Goal: Information Seeking & Learning: Find specific fact

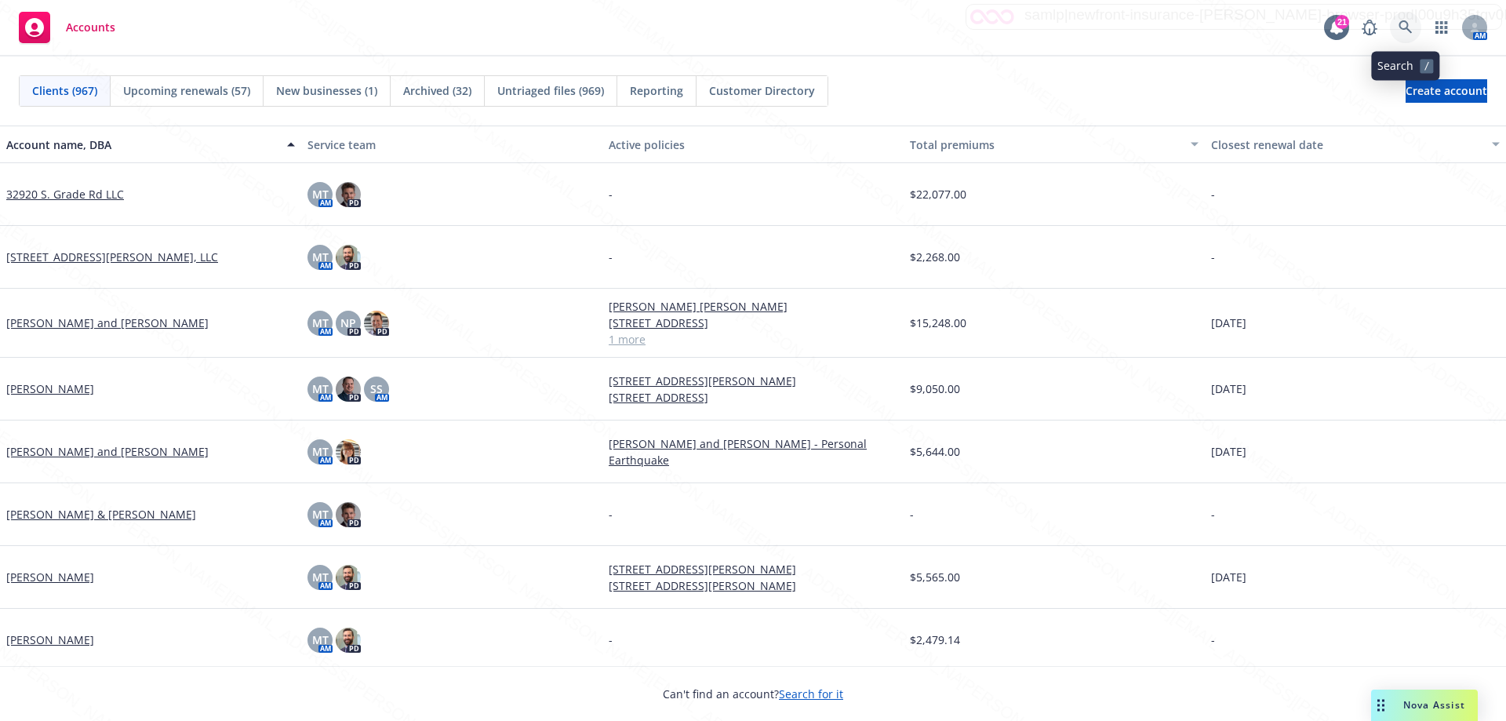
click at [1402, 24] on icon at bounding box center [1405, 27] width 14 height 14
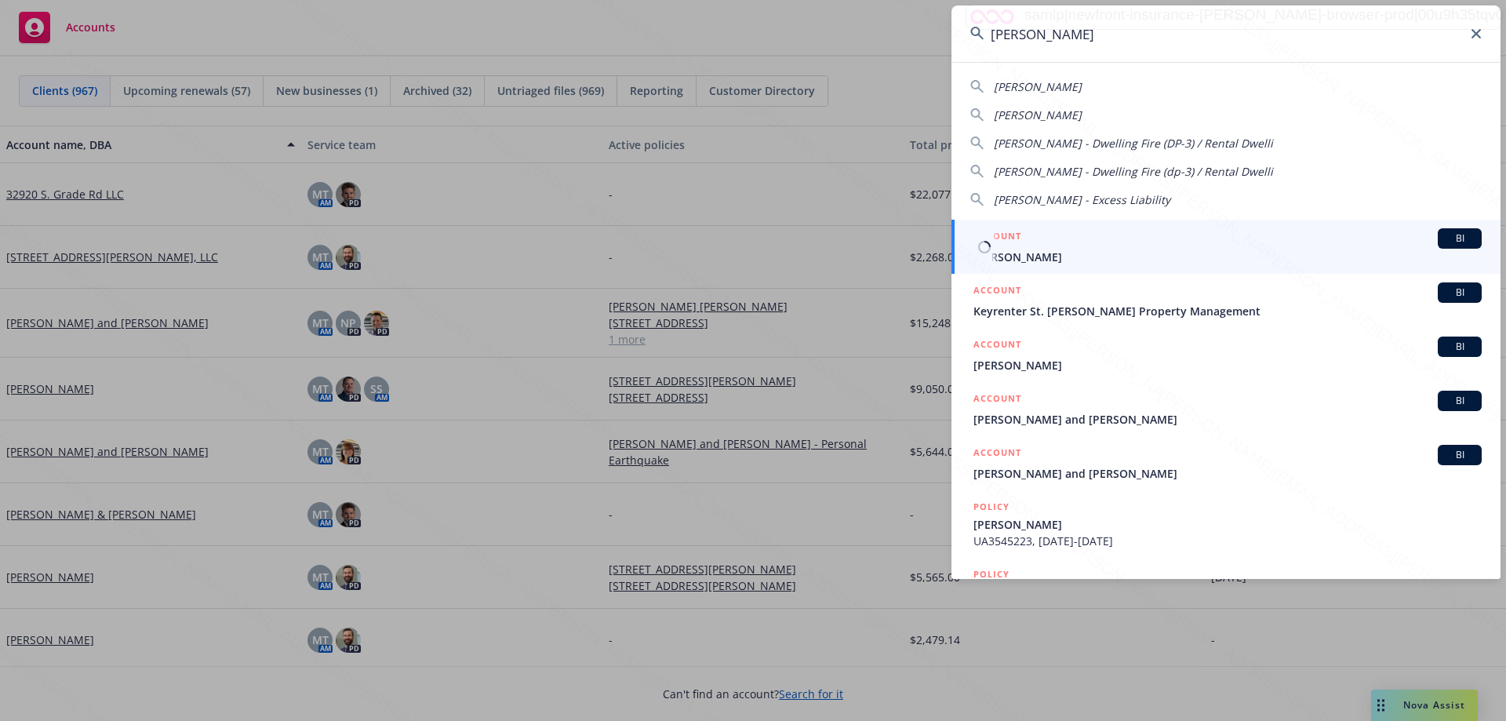
type input "[PERSON_NAME]"
click at [998, 259] on span "[PERSON_NAME]" at bounding box center [1227, 257] width 508 height 16
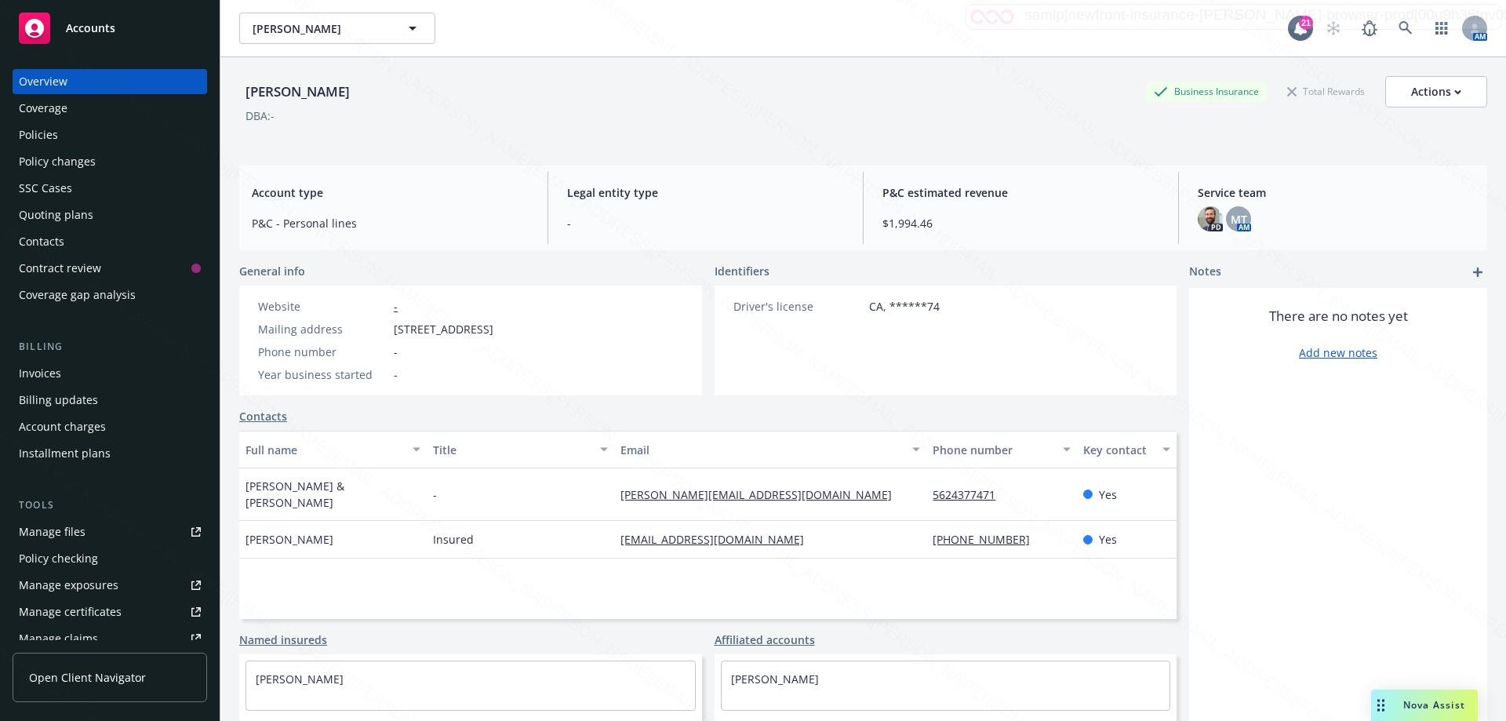
click at [56, 136] on div "Policies" at bounding box center [38, 134] width 39 height 25
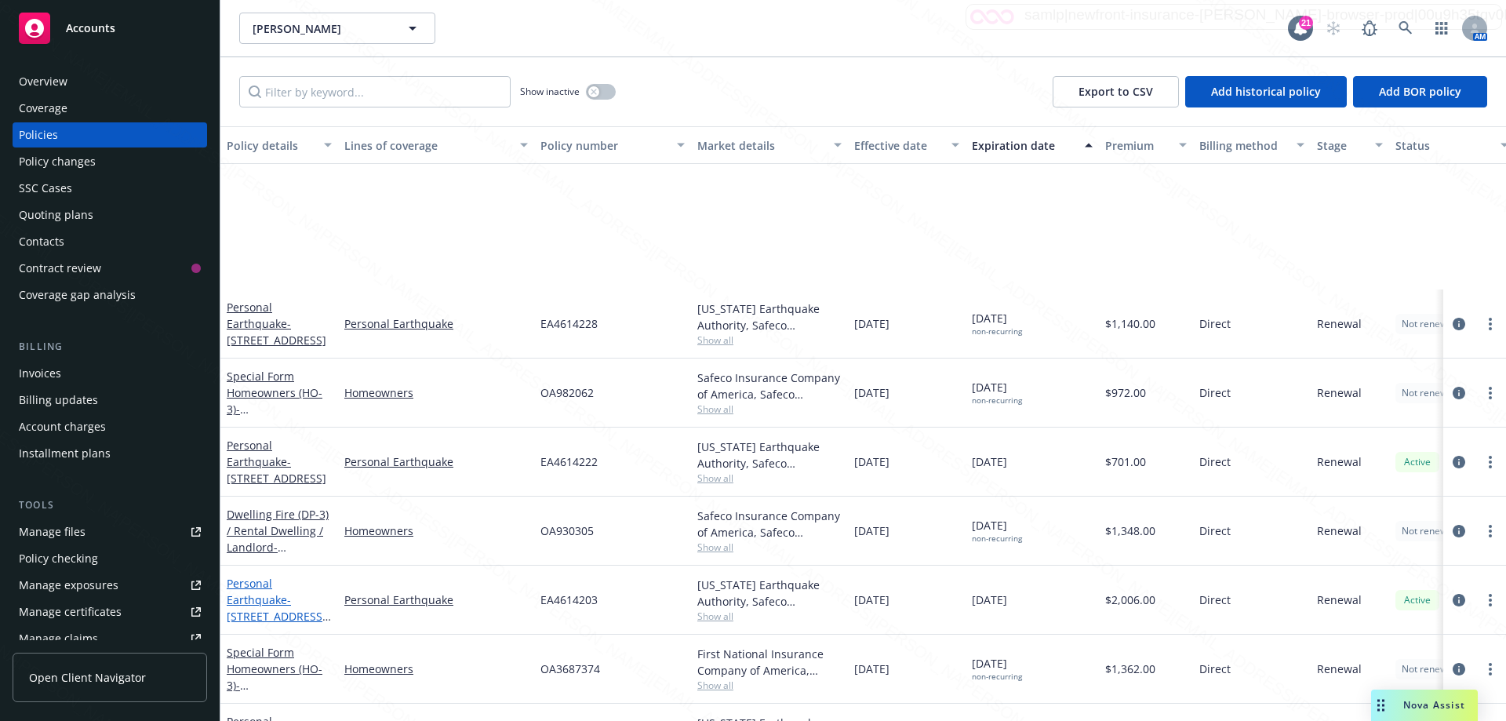
scroll to position [198, 0]
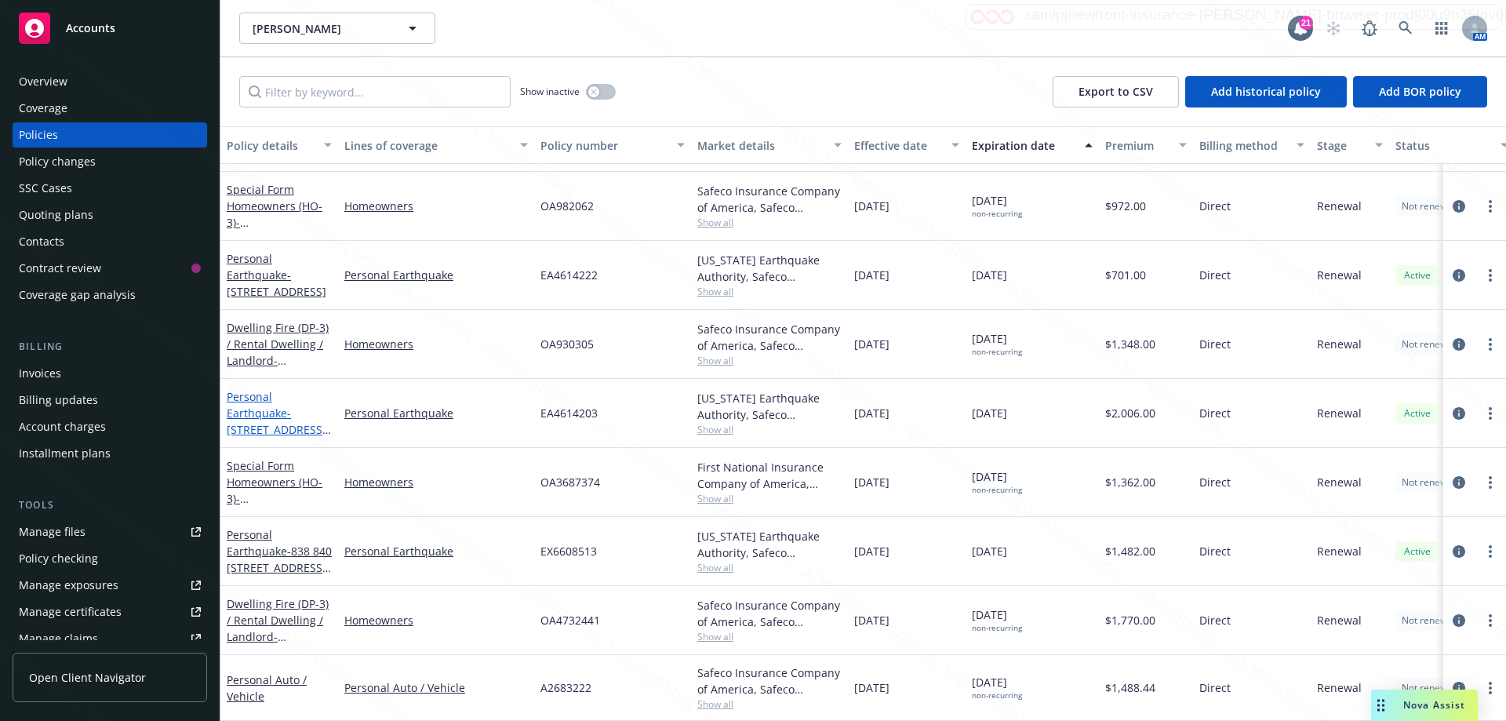
click at [290, 412] on span "- [STREET_ADDRESS][US_STATE]" at bounding box center [279, 429] width 104 height 48
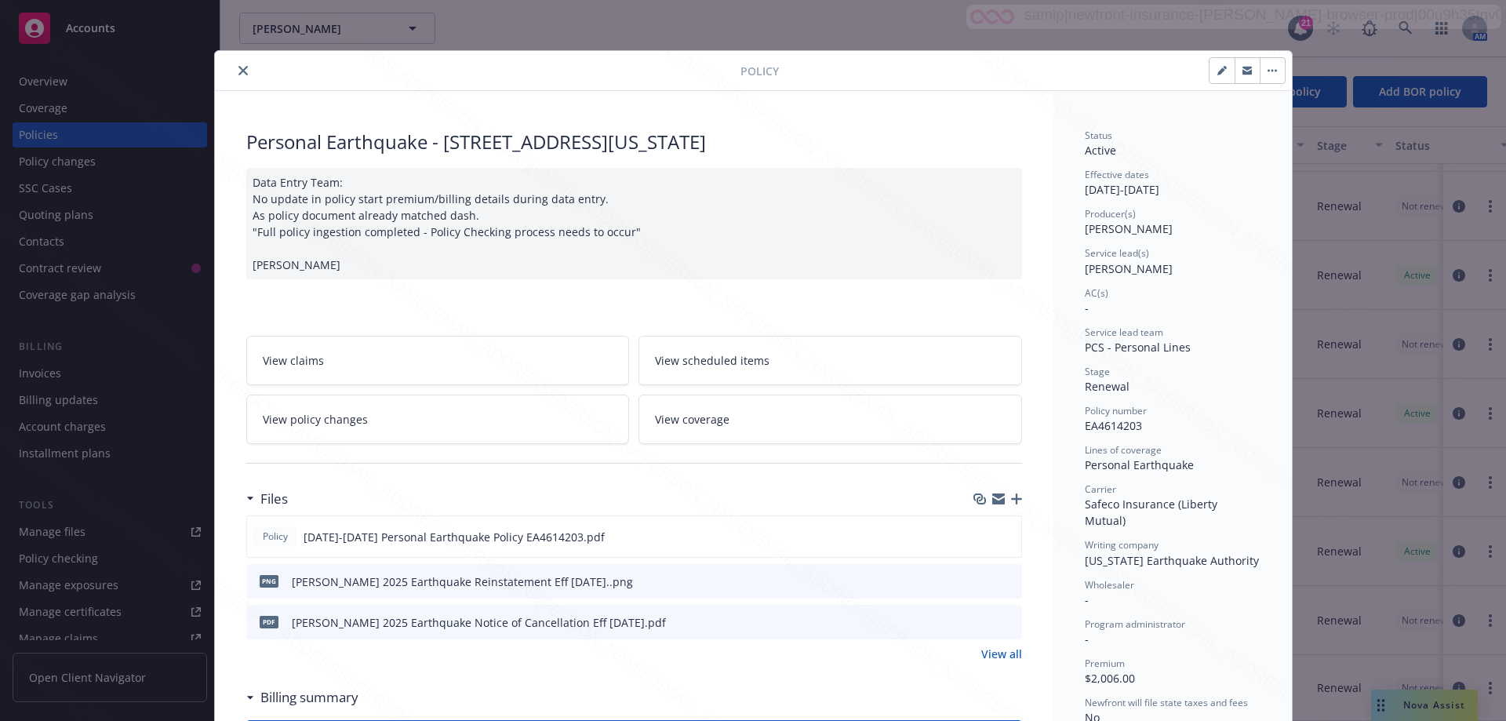
click at [240, 71] on icon "close" at bounding box center [242, 70] width 9 height 9
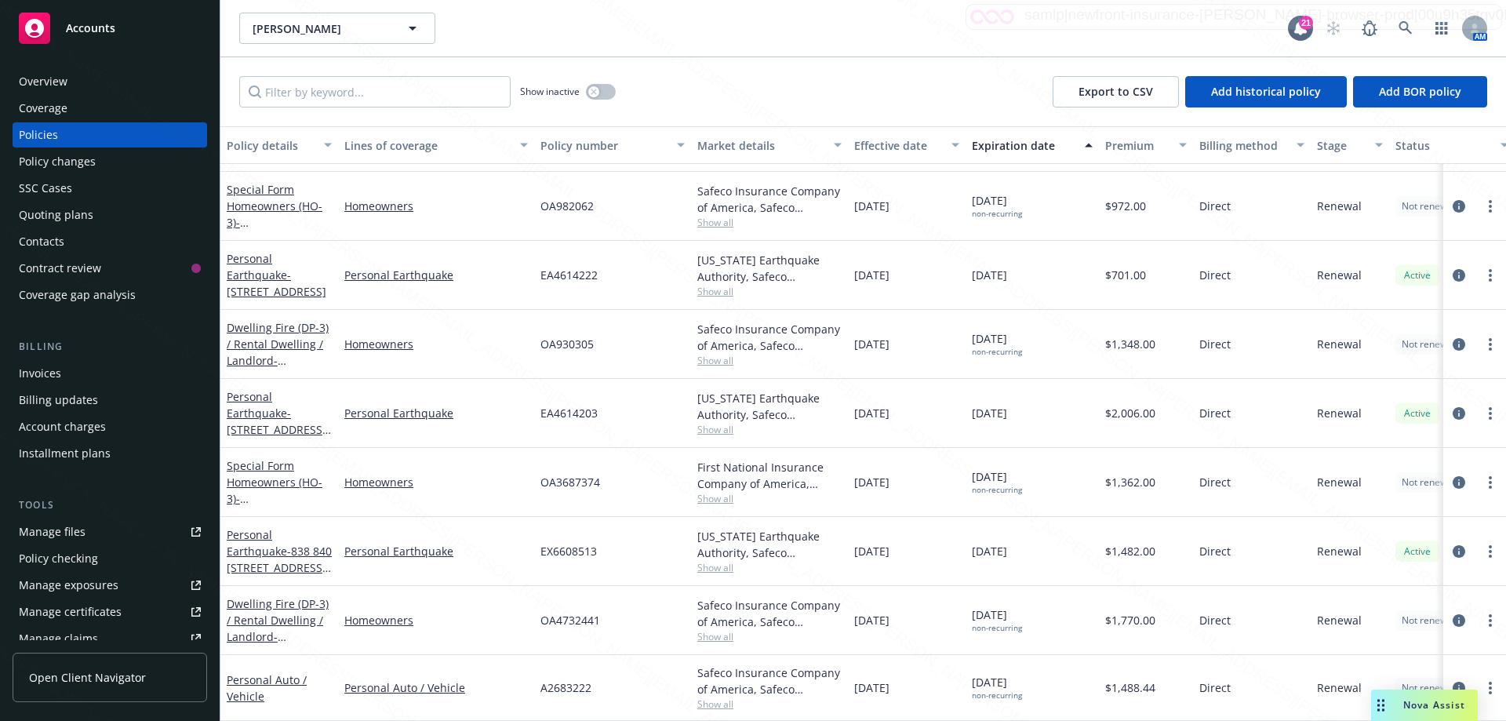
click at [615, 474] on div "OA3687374" at bounding box center [612, 482] width 157 height 69
click at [261, 473] on link "Special Form Homeowners (HO-3) - 834-[STREET_ADDRESS][US_STATE]" at bounding box center [277, 498] width 100 height 81
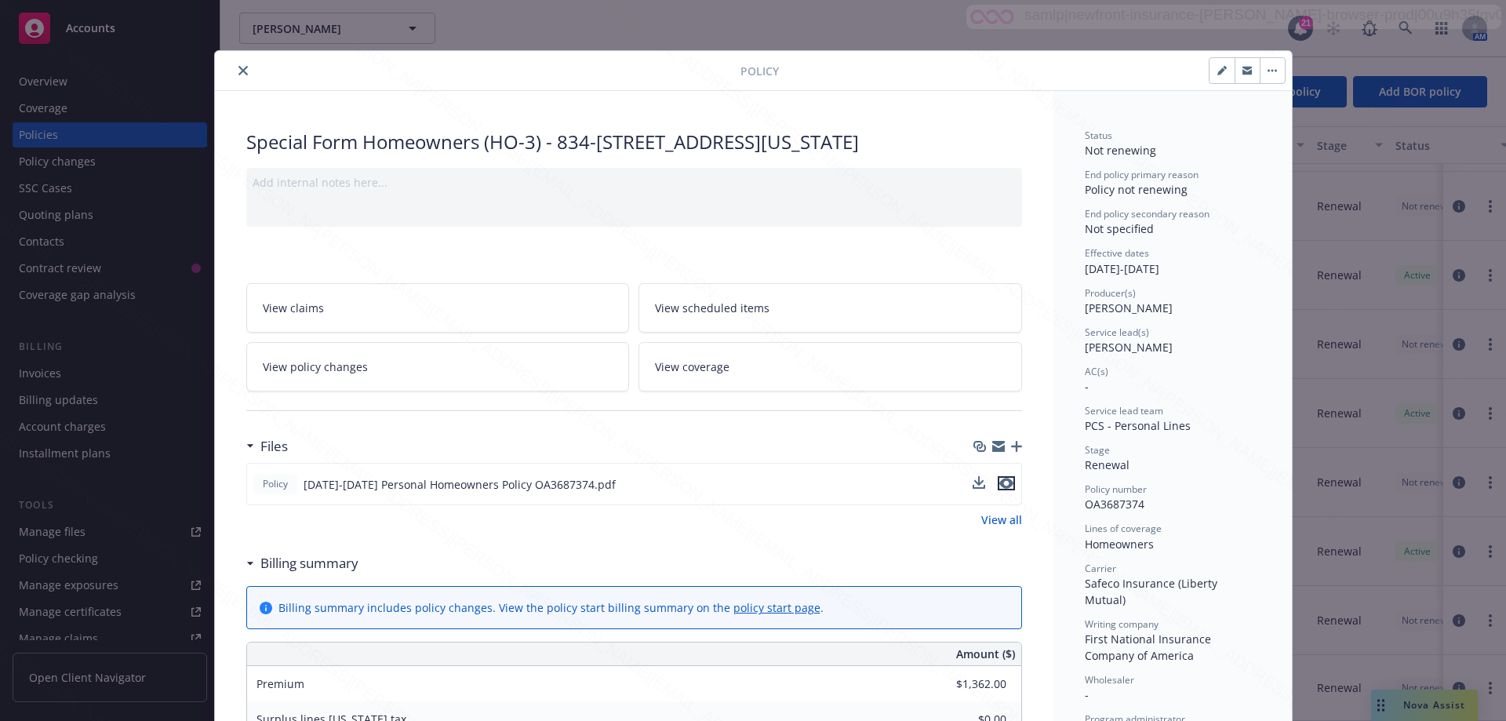
click at [1001, 489] on icon "preview file" at bounding box center [1006, 483] width 14 height 11
click at [238, 74] on icon "close" at bounding box center [242, 70] width 9 height 9
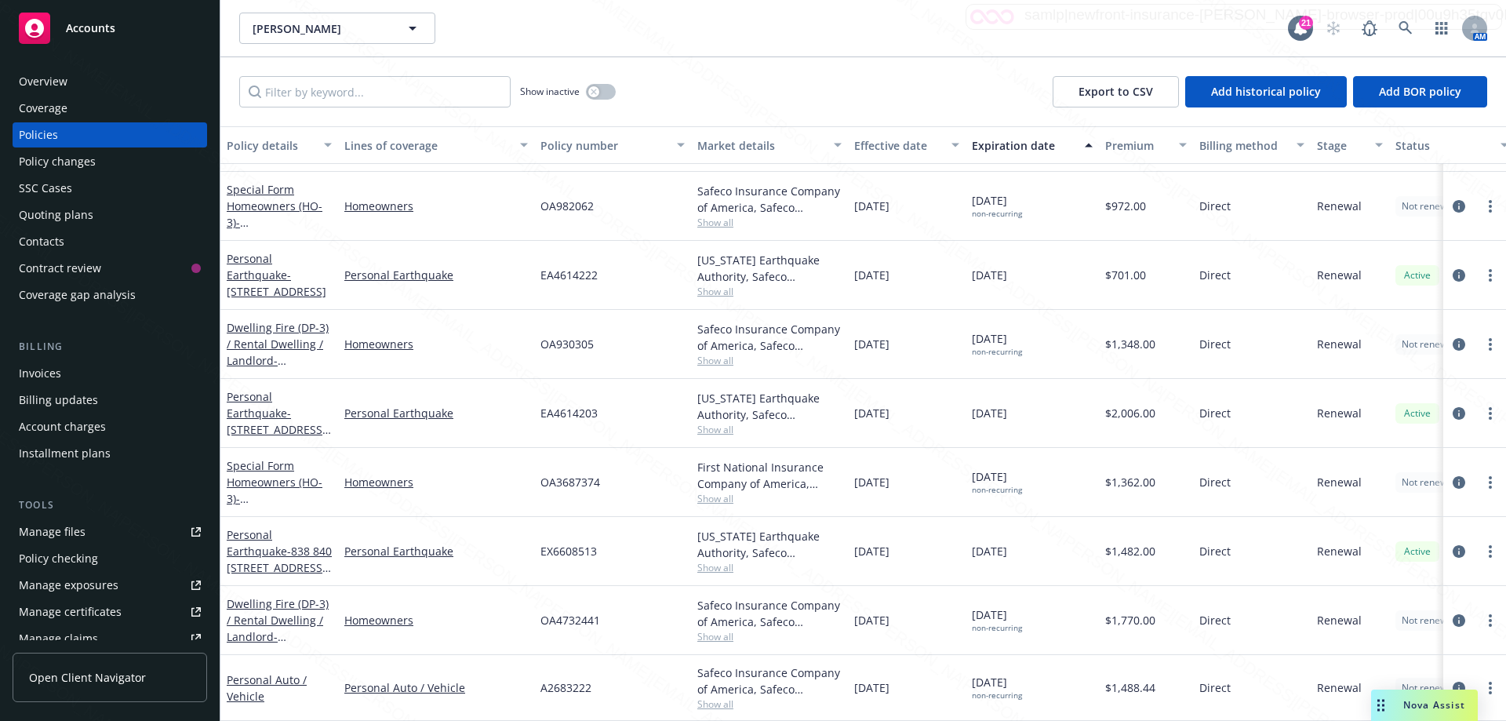
click at [43, 85] on div "Overview" at bounding box center [43, 81] width 49 height 25
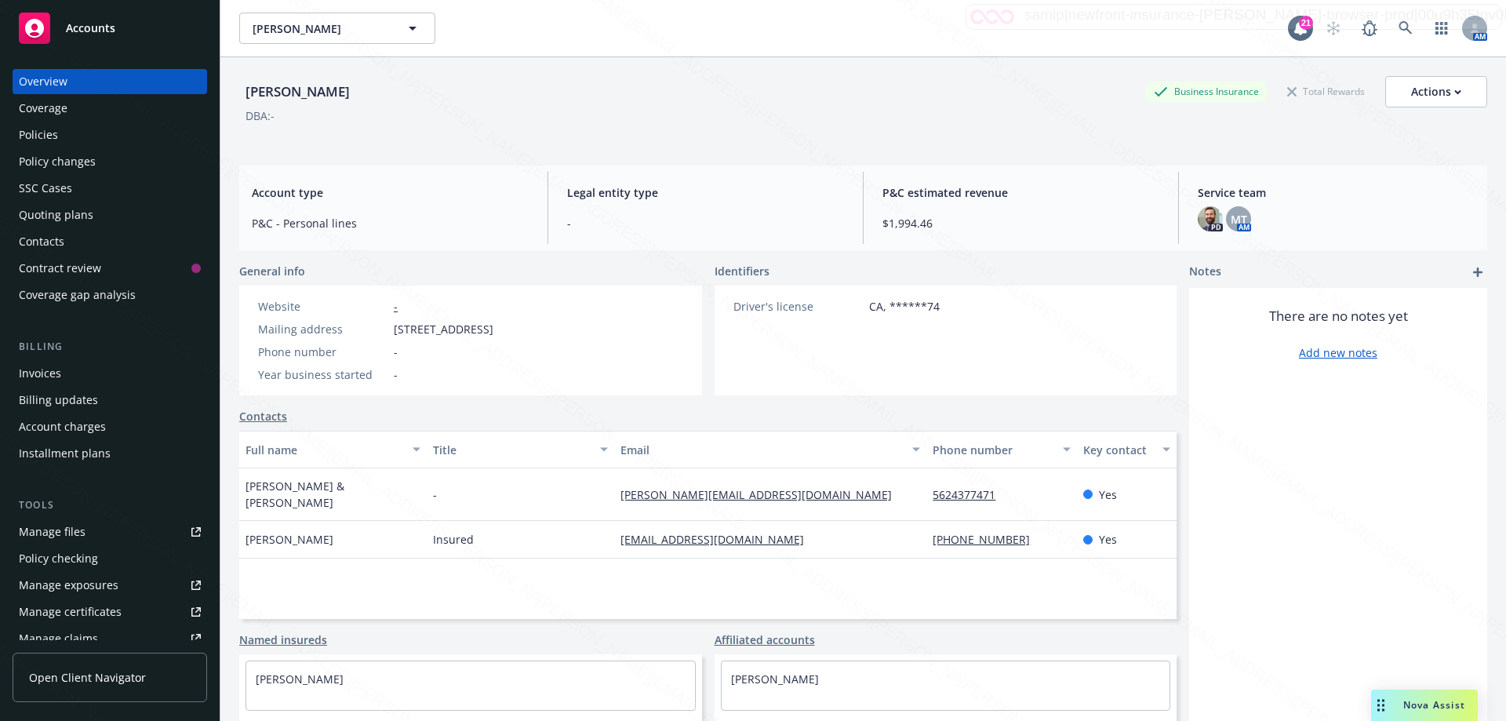
click at [47, 140] on div "Policies" at bounding box center [38, 134] width 39 height 25
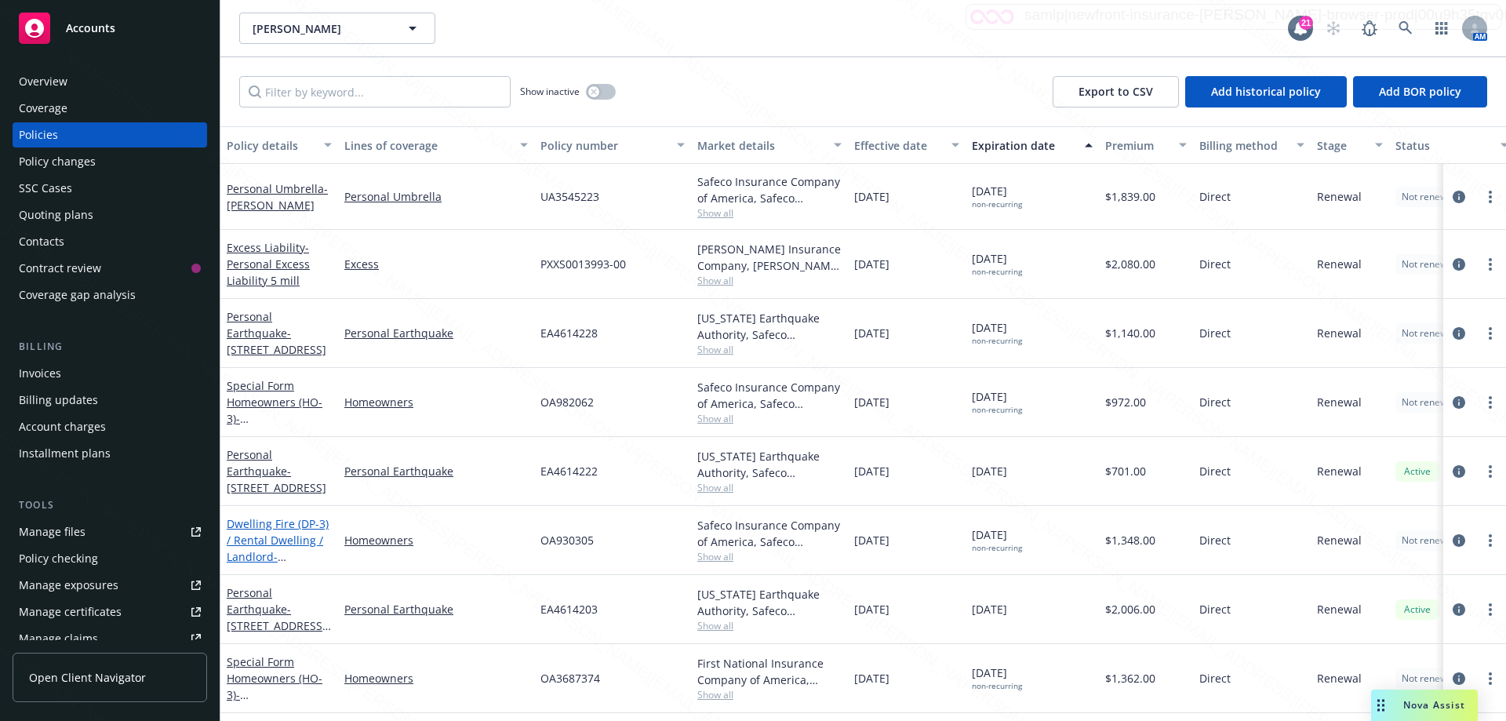
click at [294, 560] on span "- 1845 #1 2 3 & [STREET_ADDRESS]" at bounding box center [277, 564] width 100 height 31
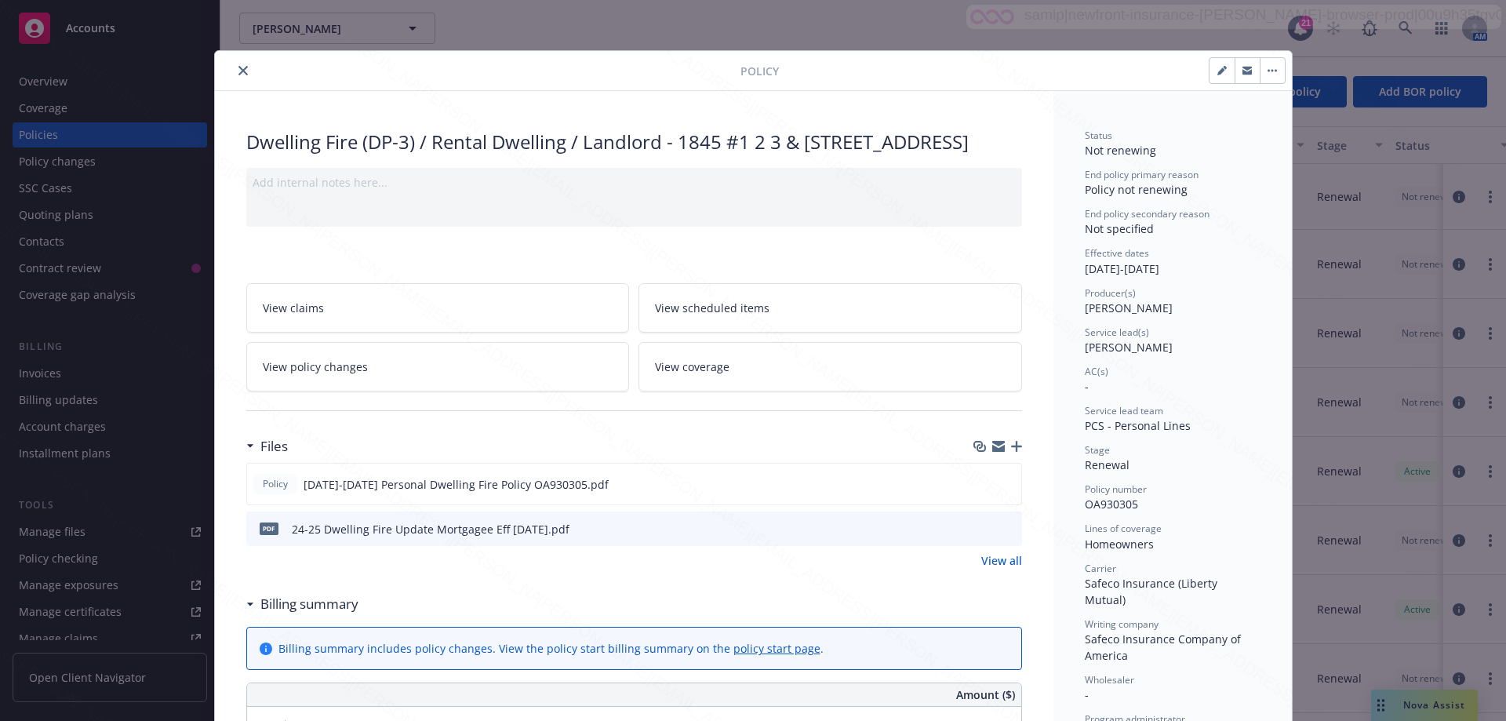
click at [238, 70] on icon "close" at bounding box center [242, 70] width 9 height 9
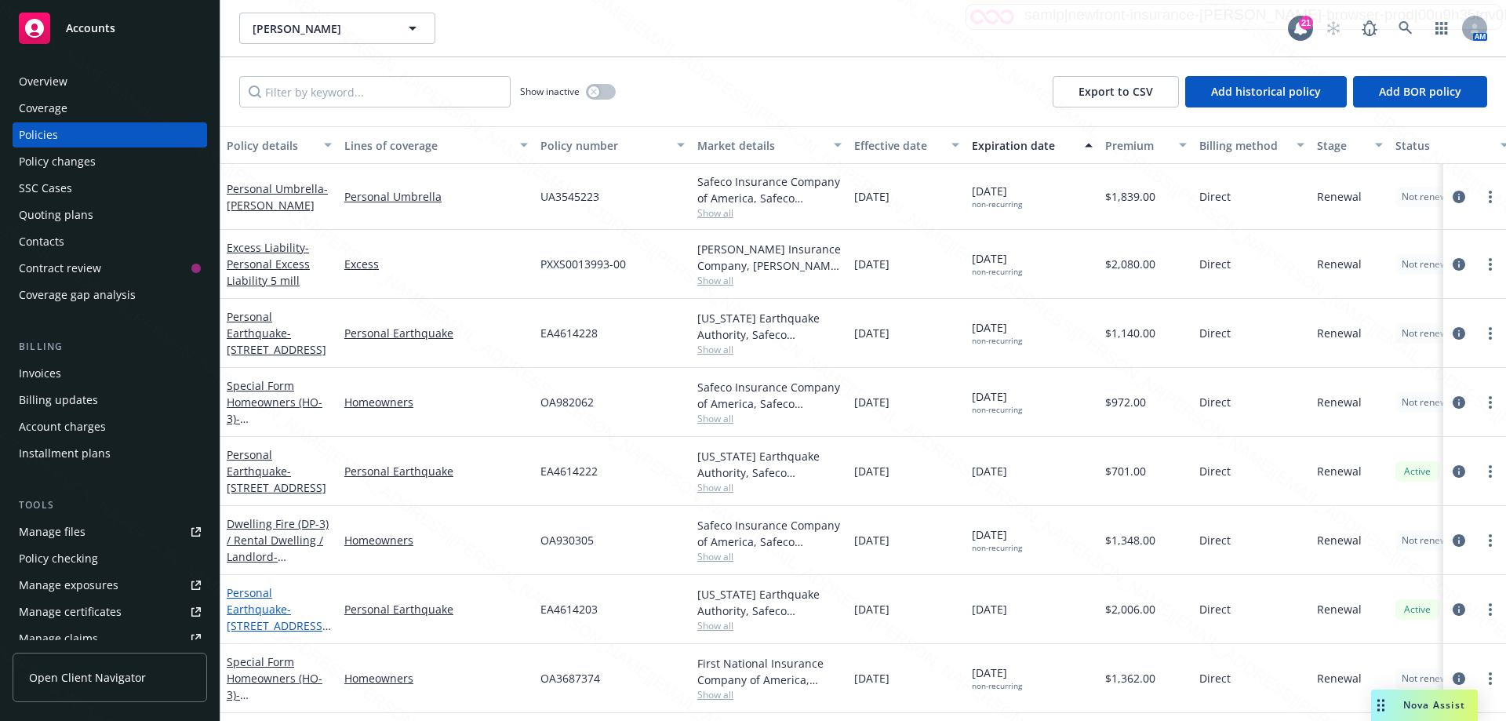
click at [245, 619] on span "- [STREET_ADDRESS][US_STATE]" at bounding box center [279, 625] width 104 height 48
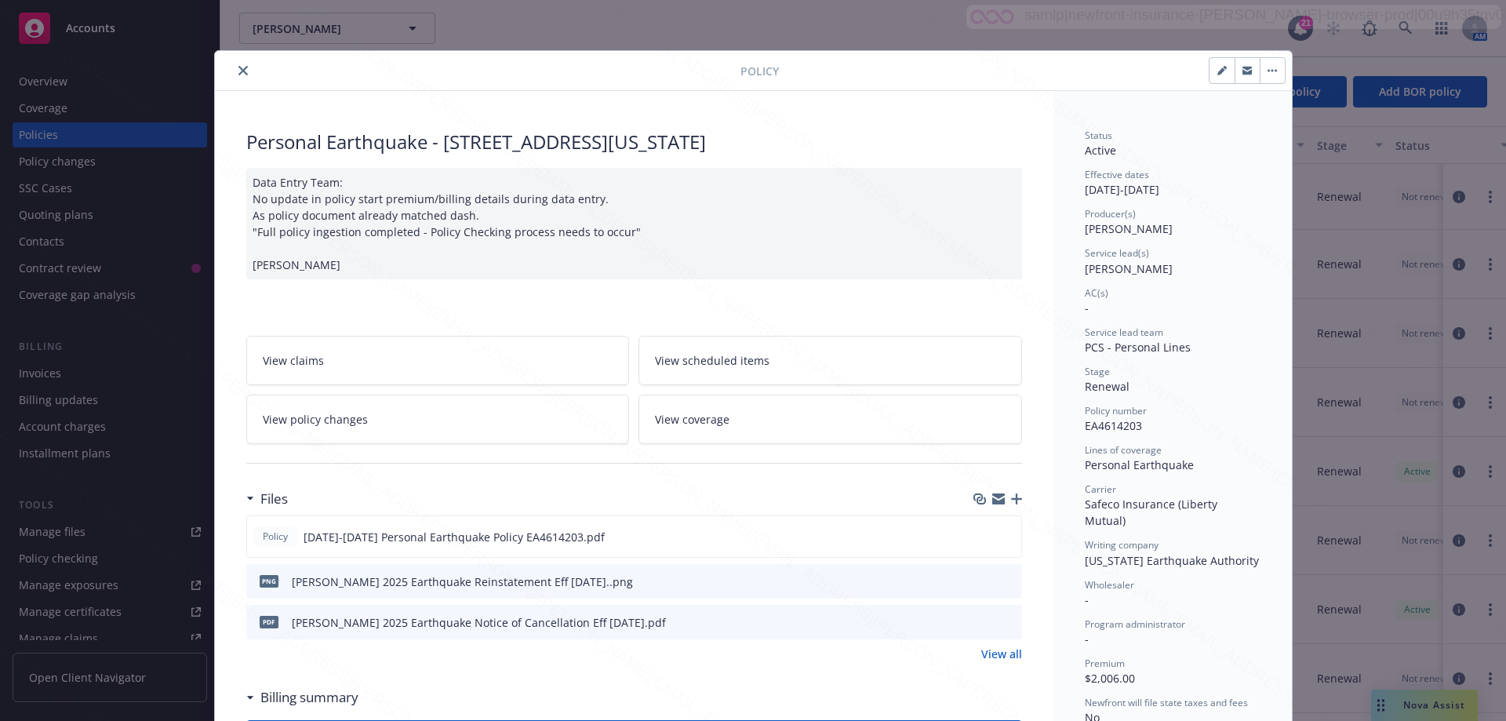
click at [238, 74] on button "close" at bounding box center [243, 70] width 19 height 19
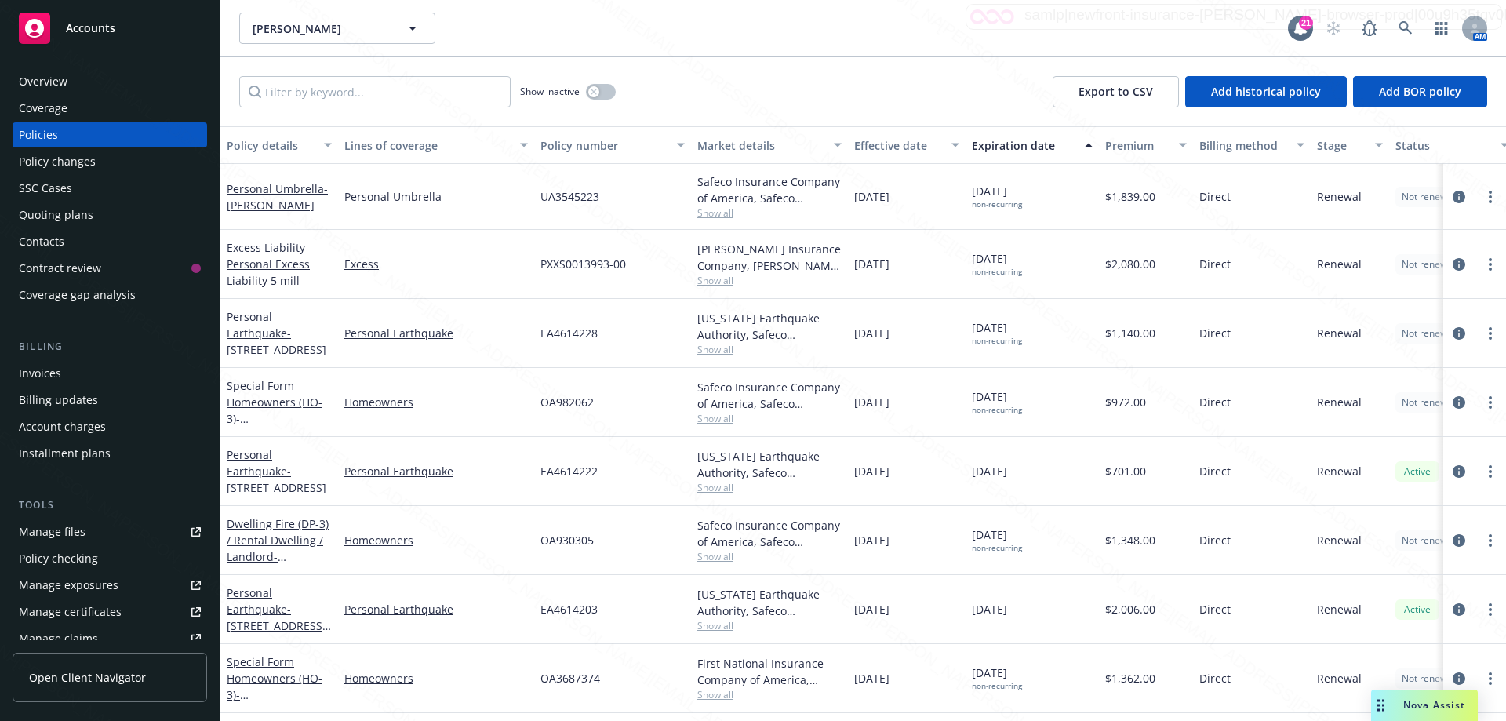
scroll to position [198, 0]
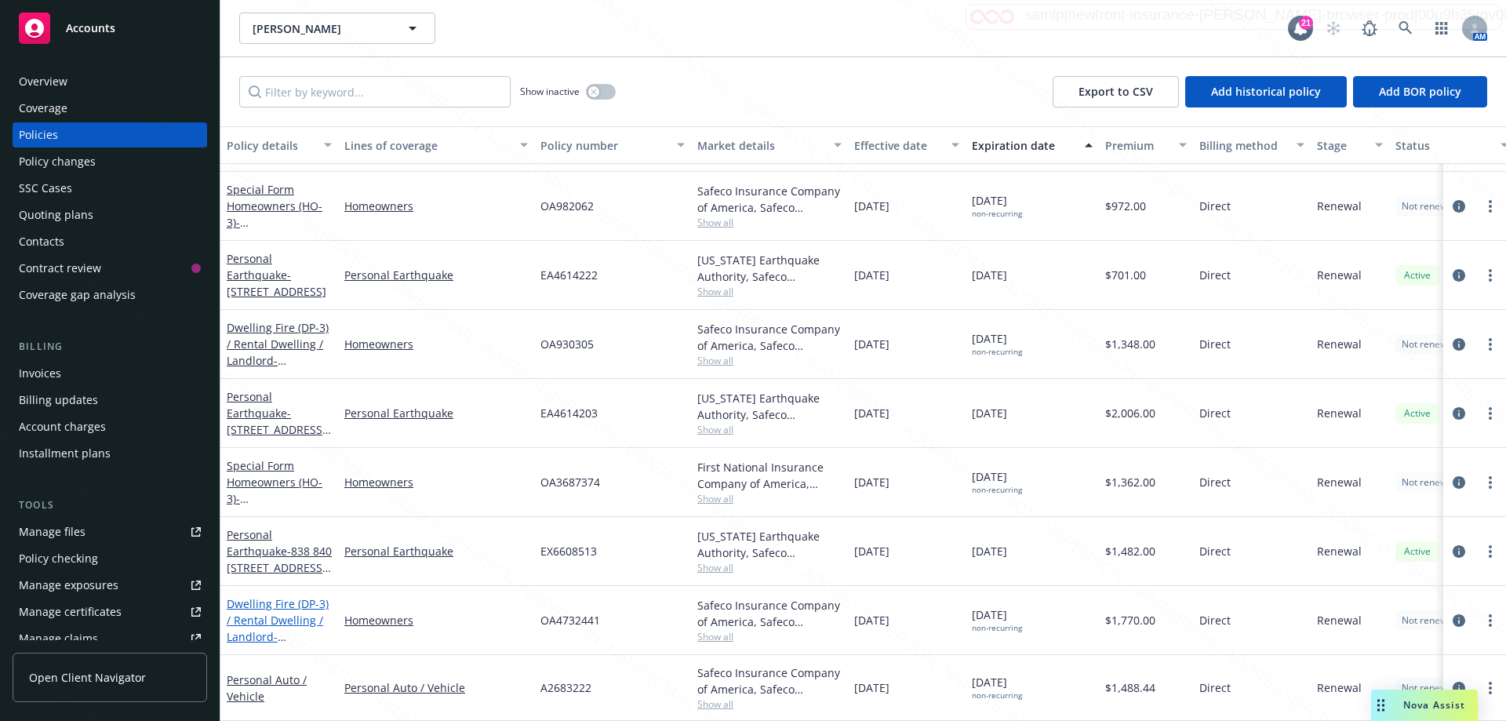
click at [285, 629] on span "- [STREET_ADDRESS]" at bounding box center [277, 644] width 100 height 31
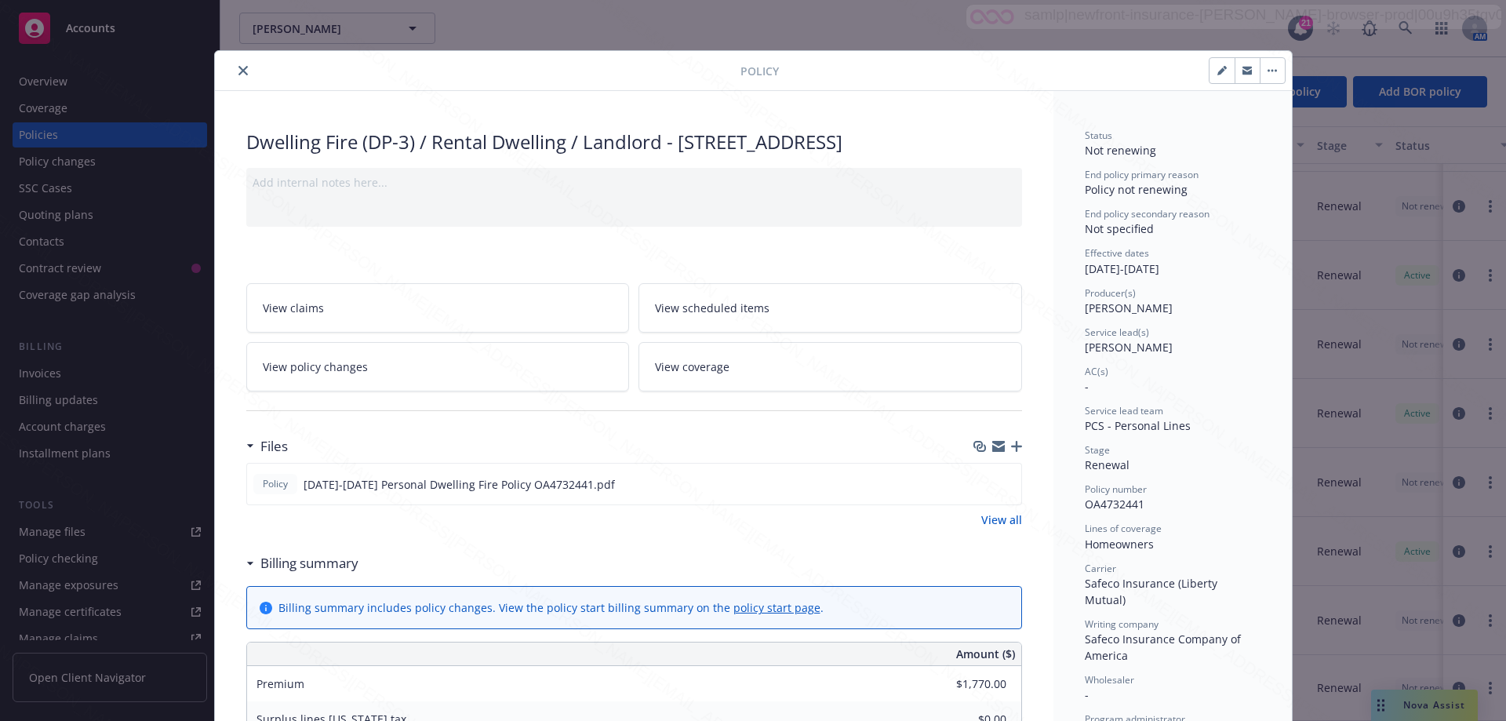
click at [238, 69] on icon "close" at bounding box center [242, 70] width 9 height 9
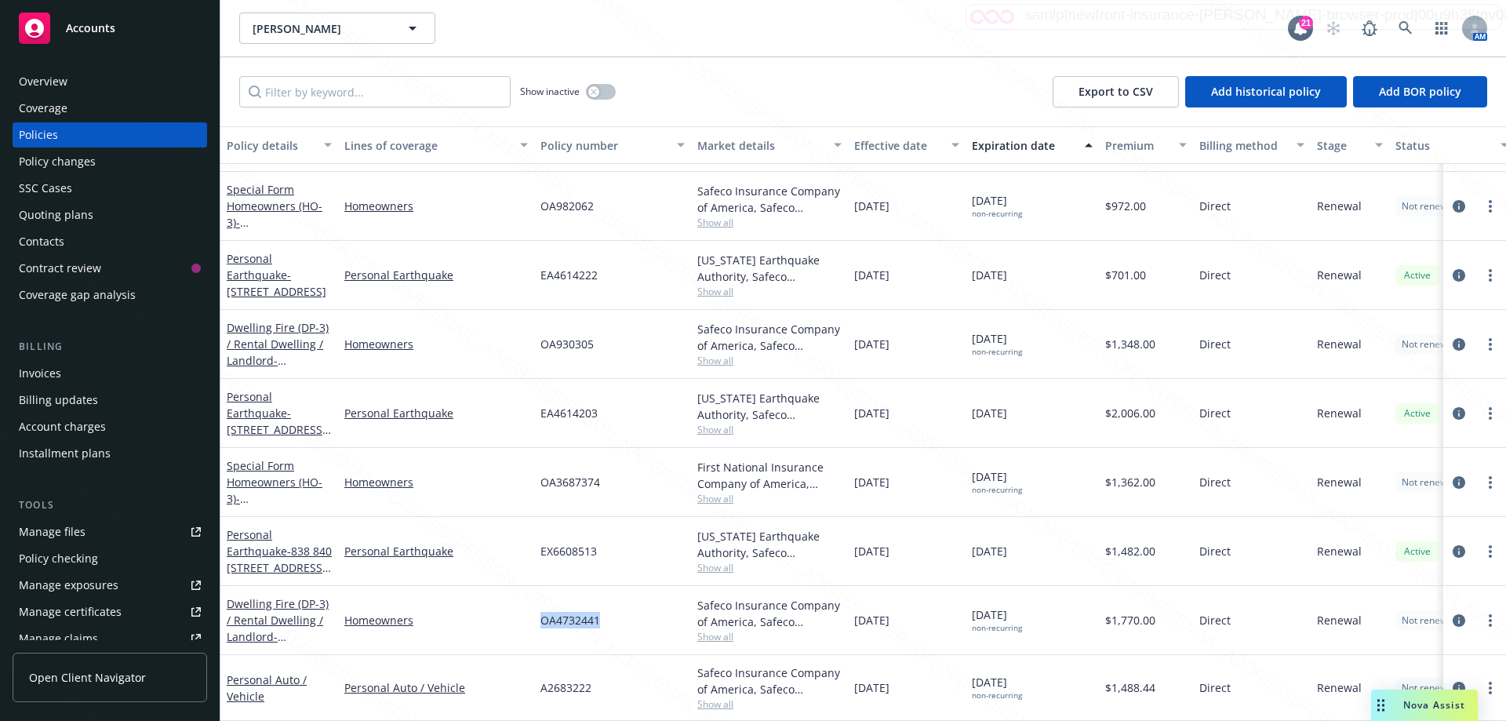
drag, startPoint x: 606, startPoint y: 609, endPoint x: 530, endPoint y: 595, distance: 77.2
click at [530, 595] on div "Dwelling Fire (DP-3) / Rental Dwelling / Landlord - [STREET_ADDRESS] Homeowners…" at bounding box center [976, 620] width 1513 height 69
copy div "OA4732441"
click at [945, 269] on div "[DATE]" at bounding box center [907, 275] width 118 height 69
click at [627, 615] on div "OA4732441" at bounding box center [612, 620] width 157 height 69
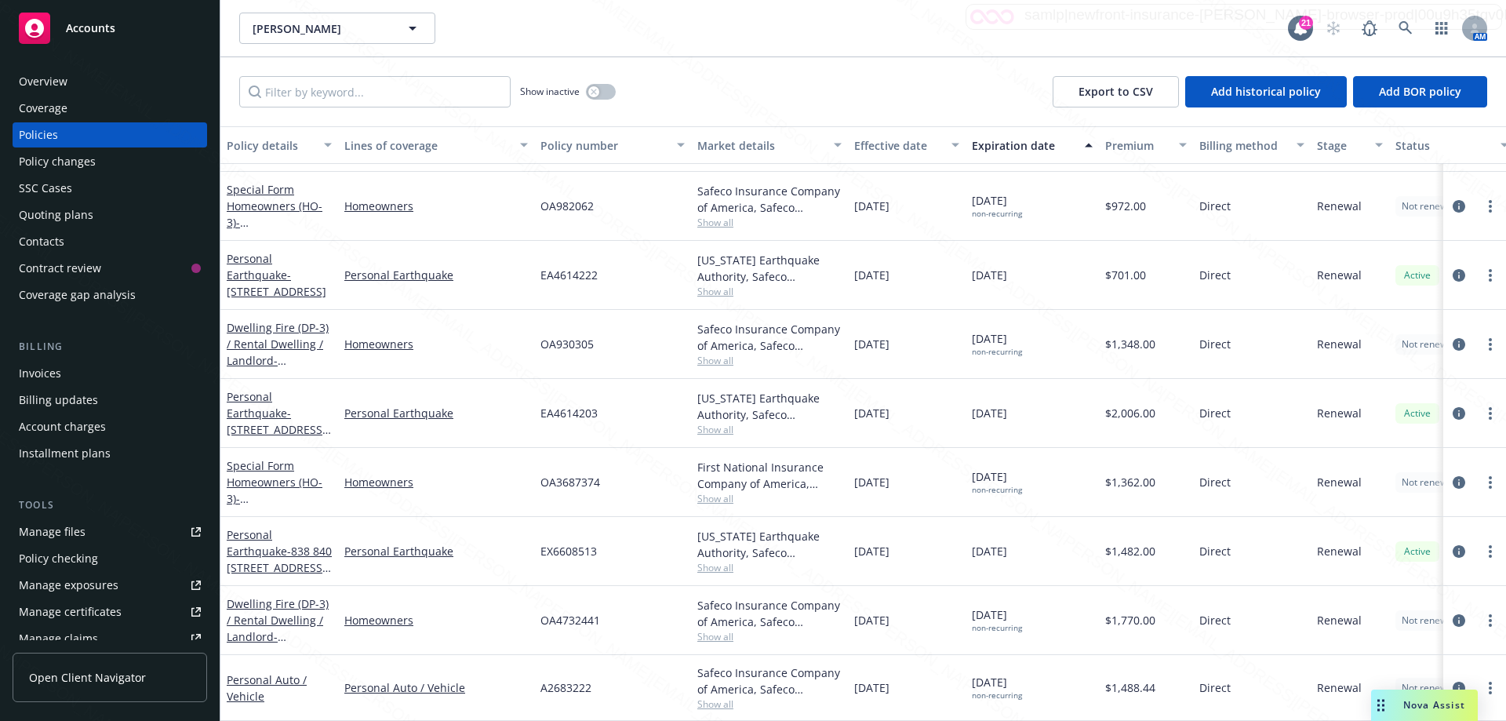
click at [755, 103] on div "Show inactive Export to CSV Add historical policy Add BOR policy" at bounding box center [862, 91] width 1285 height 69
click at [645, 310] on div "OA930305" at bounding box center [612, 344] width 157 height 69
click at [642, 314] on div "OA930305" at bounding box center [612, 344] width 157 height 69
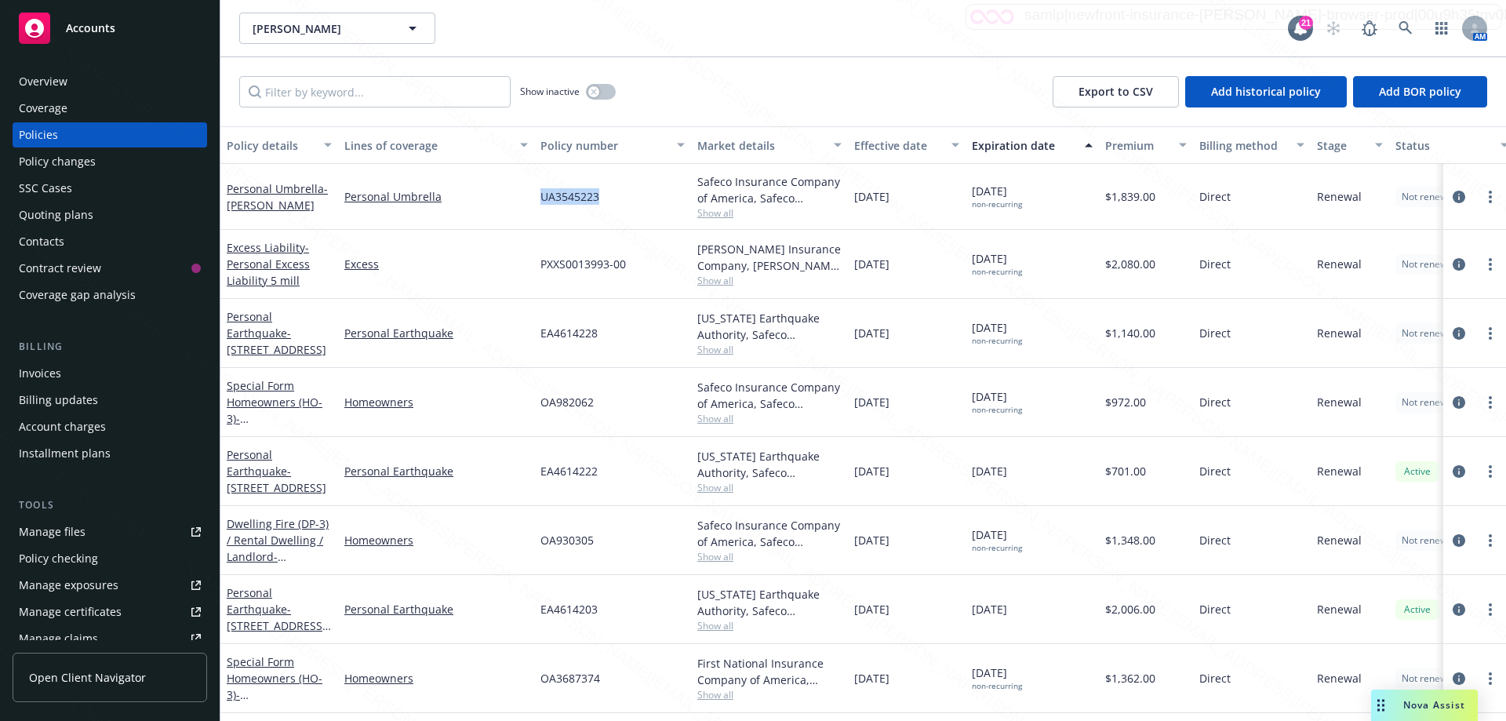
drag, startPoint x: 609, startPoint y: 197, endPoint x: 535, endPoint y: 200, distance: 73.8
click at [535, 200] on div "UA3545223" at bounding box center [612, 197] width 157 height 66
copy span "UA3545223"
click at [282, 198] on span "- [PERSON_NAME]" at bounding box center [277, 196] width 101 height 31
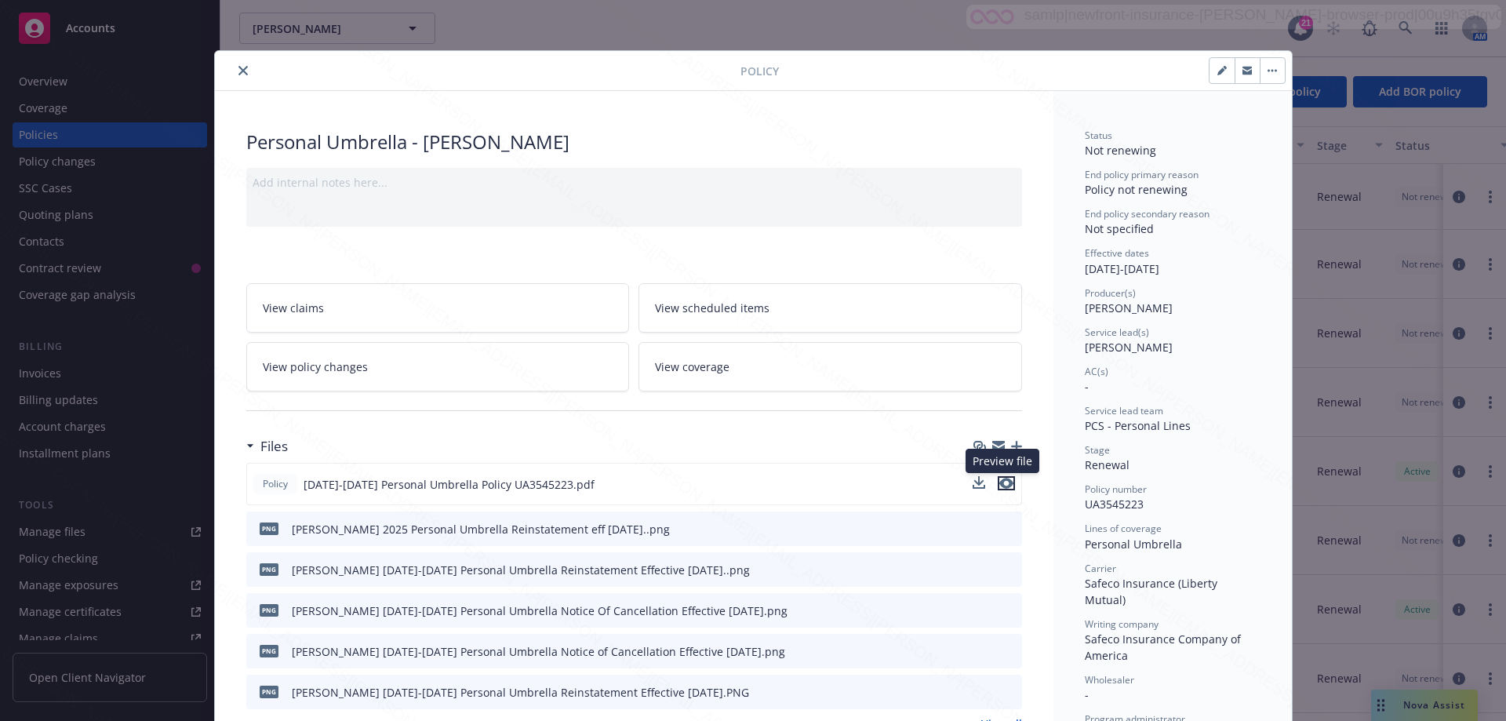
click at [1003, 486] on icon "preview file" at bounding box center [1006, 483] width 14 height 11
click at [239, 73] on icon "close" at bounding box center [242, 70] width 9 height 9
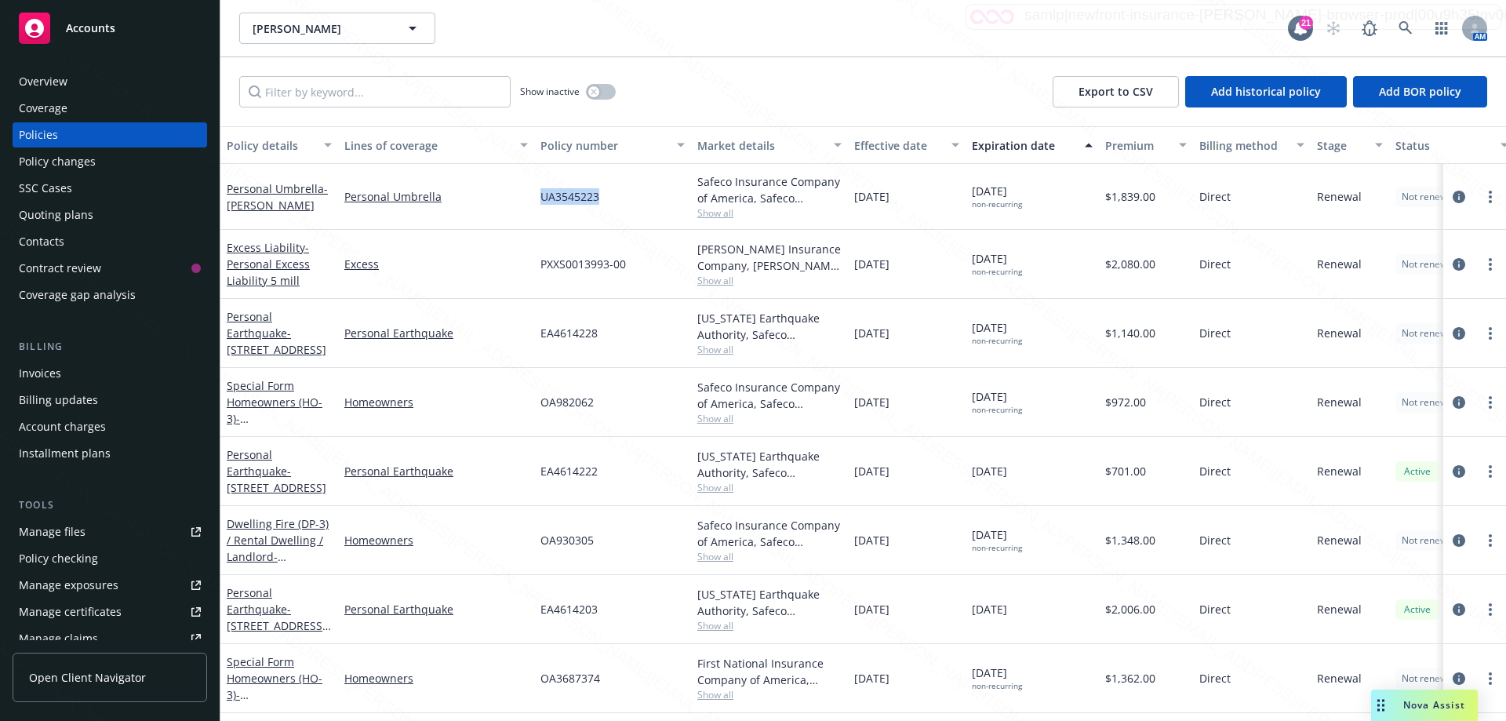
drag, startPoint x: 614, startPoint y: 193, endPoint x: 529, endPoint y: 198, distance: 85.6
click at [529, 198] on div "Personal Umbrella - [PERSON_NAME] Personal Umbrella UA3545223 Safeco Insurance …" at bounding box center [976, 197] width 1513 height 66
copy div "UA3545223"
click at [292, 679] on link "Special Form Homeowners (HO-3) - 834-[STREET_ADDRESS][US_STATE]" at bounding box center [277, 694] width 100 height 81
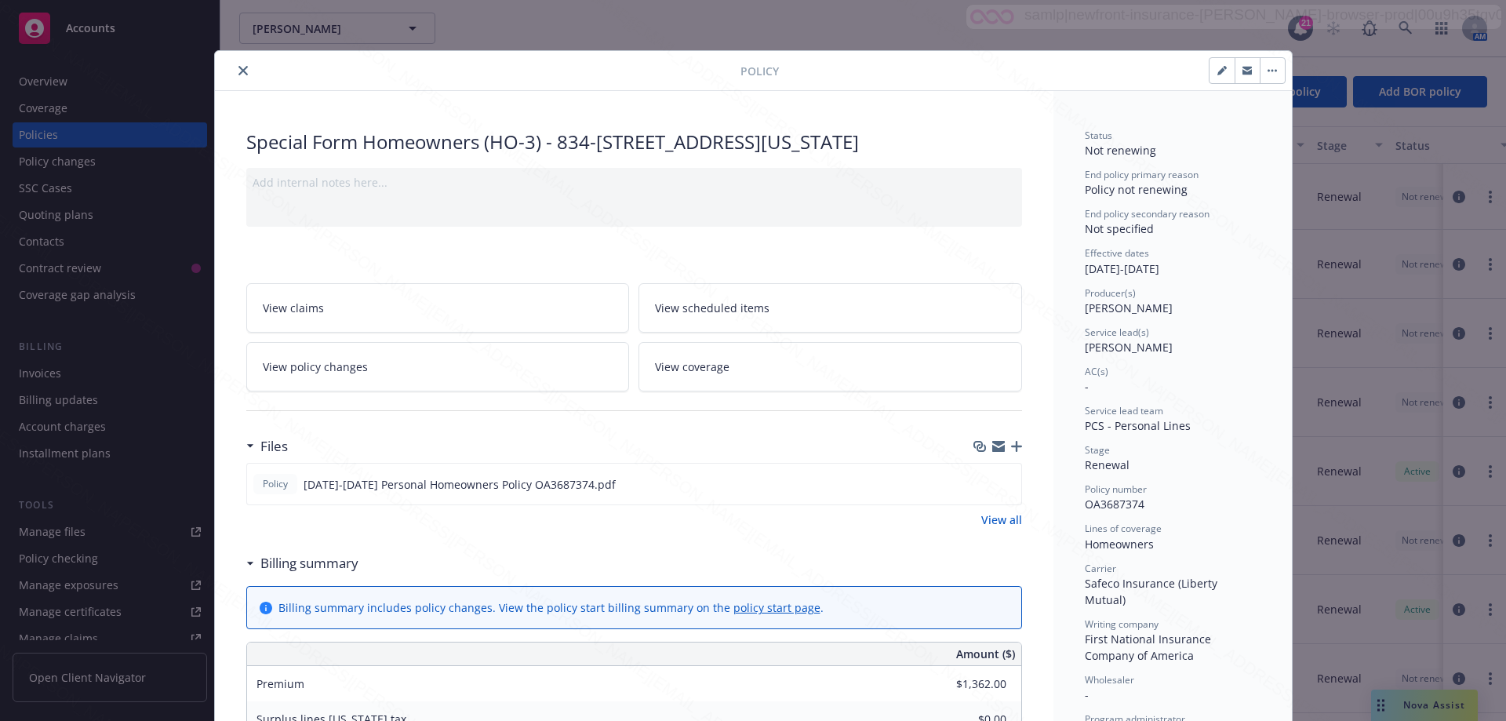
click at [237, 65] on button "close" at bounding box center [243, 70] width 19 height 19
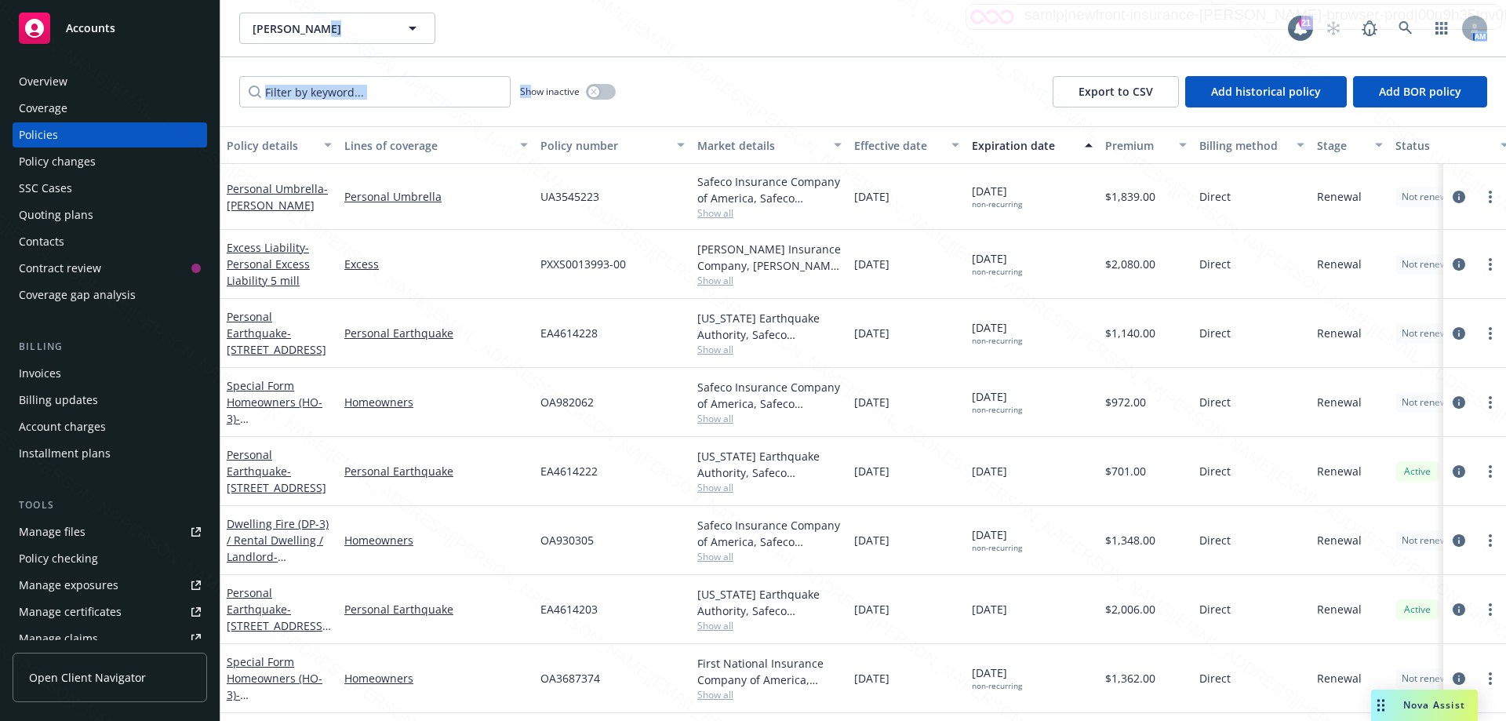
drag, startPoint x: 540, startPoint y: 85, endPoint x: 529, endPoint y: 104, distance: 21.5
click at [529, 104] on div "[PERSON_NAME] [PERSON_NAME] 21 AM Show inactive Export to CSV Add historical po…" at bounding box center [862, 360] width 1285 height 721
click at [596, 405] on div "OA982062" at bounding box center [612, 402] width 157 height 69
drag, startPoint x: 532, startPoint y: 403, endPoint x: 597, endPoint y: 409, distance: 65.3
click at [597, 409] on div "Special Form Homeowners (HO-3) - [STREET_ADDRESS] Homeowners OA982062 Safeco In…" at bounding box center [976, 402] width 1513 height 69
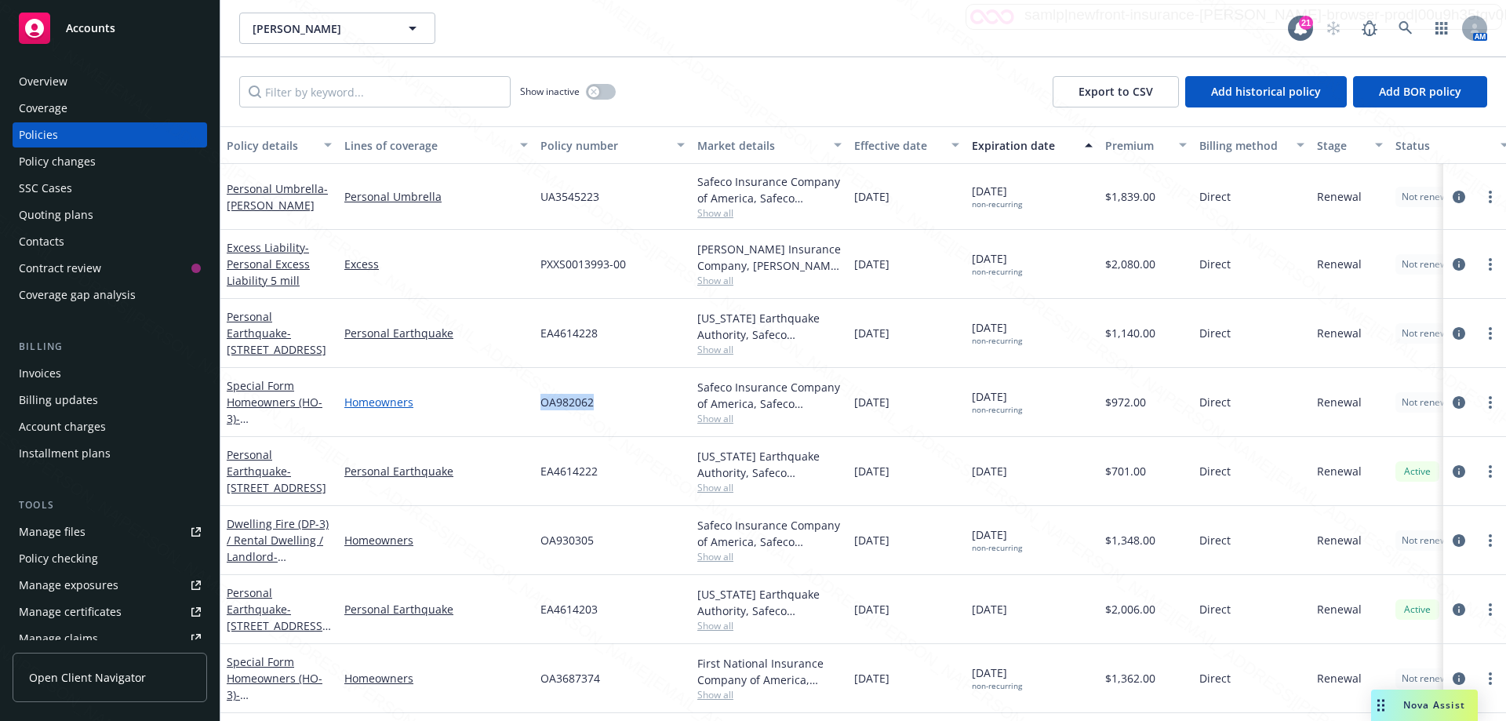
copy div "OA982062"
click at [417, 565] on div "Homeowners" at bounding box center [436, 540] width 196 height 69
drag, startPoint x: 540, startPoint y: 536, endPoint x: 623, endPoint y: 540, distance: 83.3
click at [623, 540] on div "OA930305" at bounding box center [612, 540] width 157 height 69
copy span "OA930305"
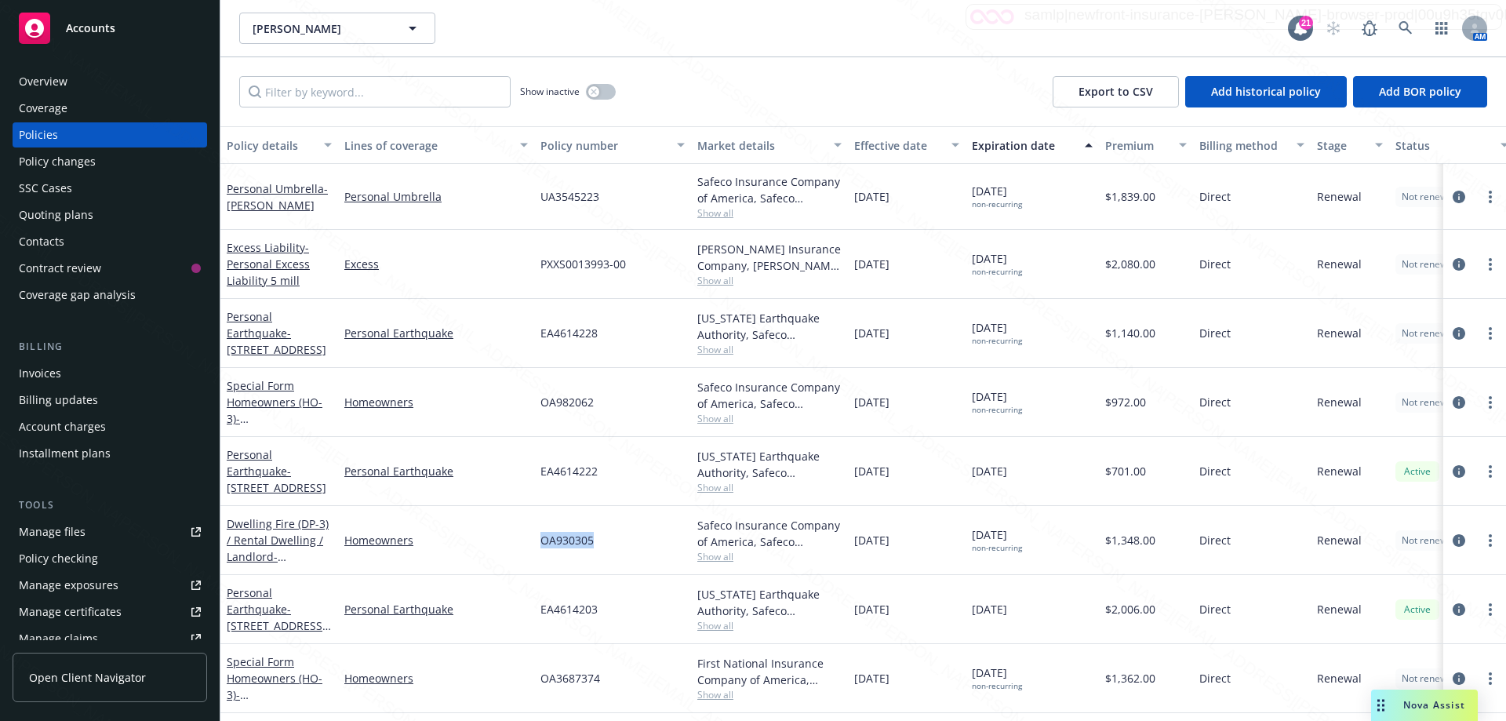
click at [53, 82] on div "Overview" at bounding box center [43, 81] width 49 height 25
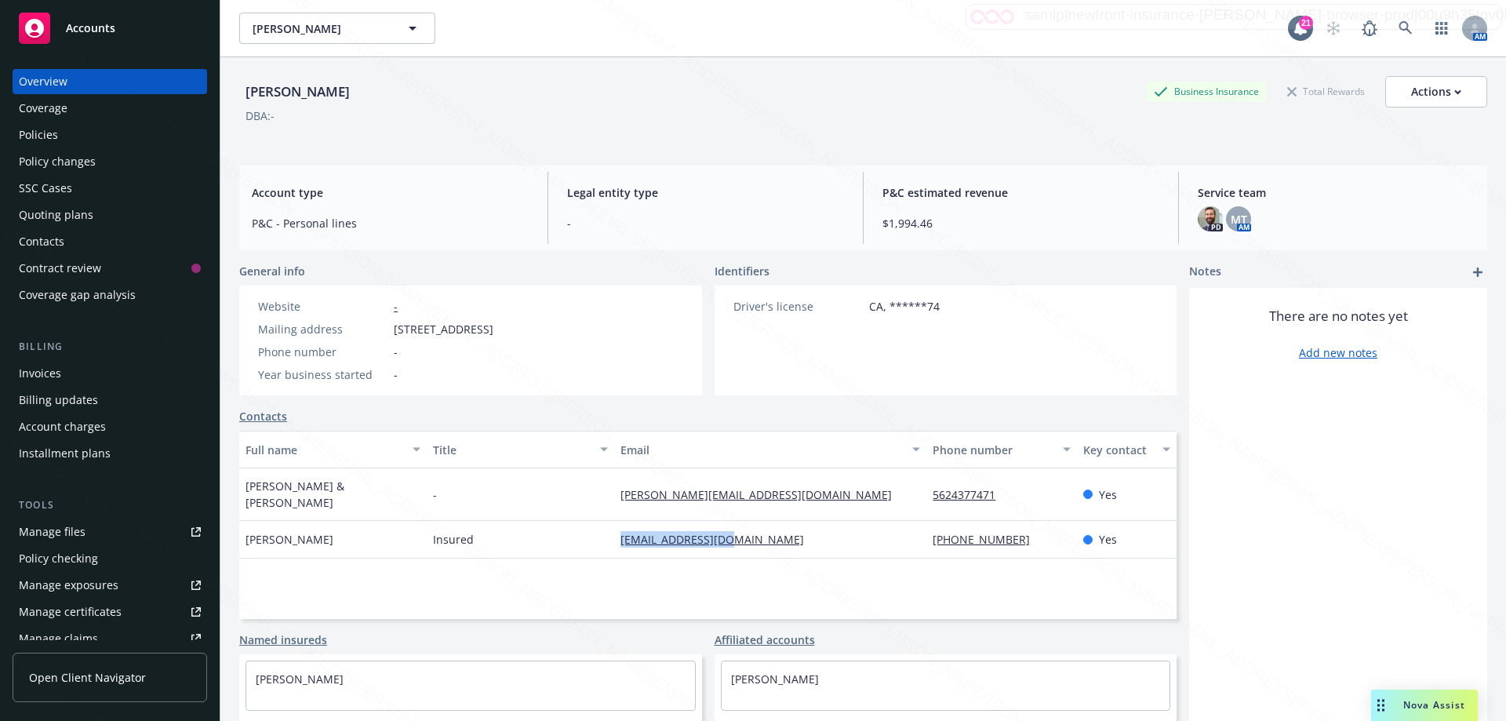
drag, startPoint x: 634, startPoint y: 522, endPoint x: 793, endPoint y: 533, distance: 159.6
click at [793, 533] on div "[EMAIL_ADDRESS][DOMAIN_NAME]" at bounding box center [770, 540] width 312 height 38
click at [49, 134] on div "Policies" at bounding box center [38, 134] width 39 height 25
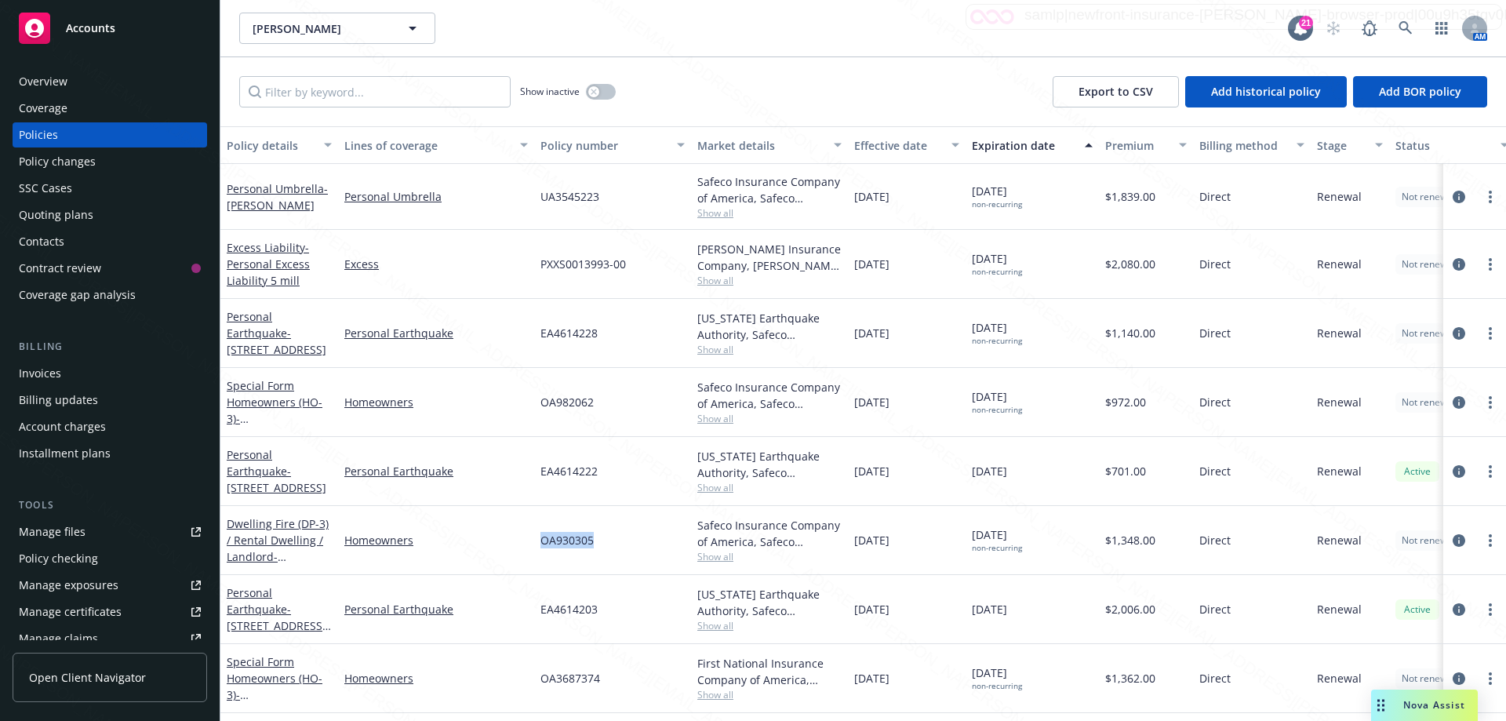
drag, startPoint x: 540, startPoint y: 538, endPoint x: 607, endPoint y: 536, distance: 67.5
click at [607, 536] on div "OA930305" at bounding box center [612, 540] width 157 height 69
copy span "OA930305"
click at [268, 550] on link "Dwelling Fire (DP-3) / Rental Dwelling / Landlord - 1845 #1 2 3 & [STREET_ADDRE…" at bounding box center [278, 548] width 102 height 64
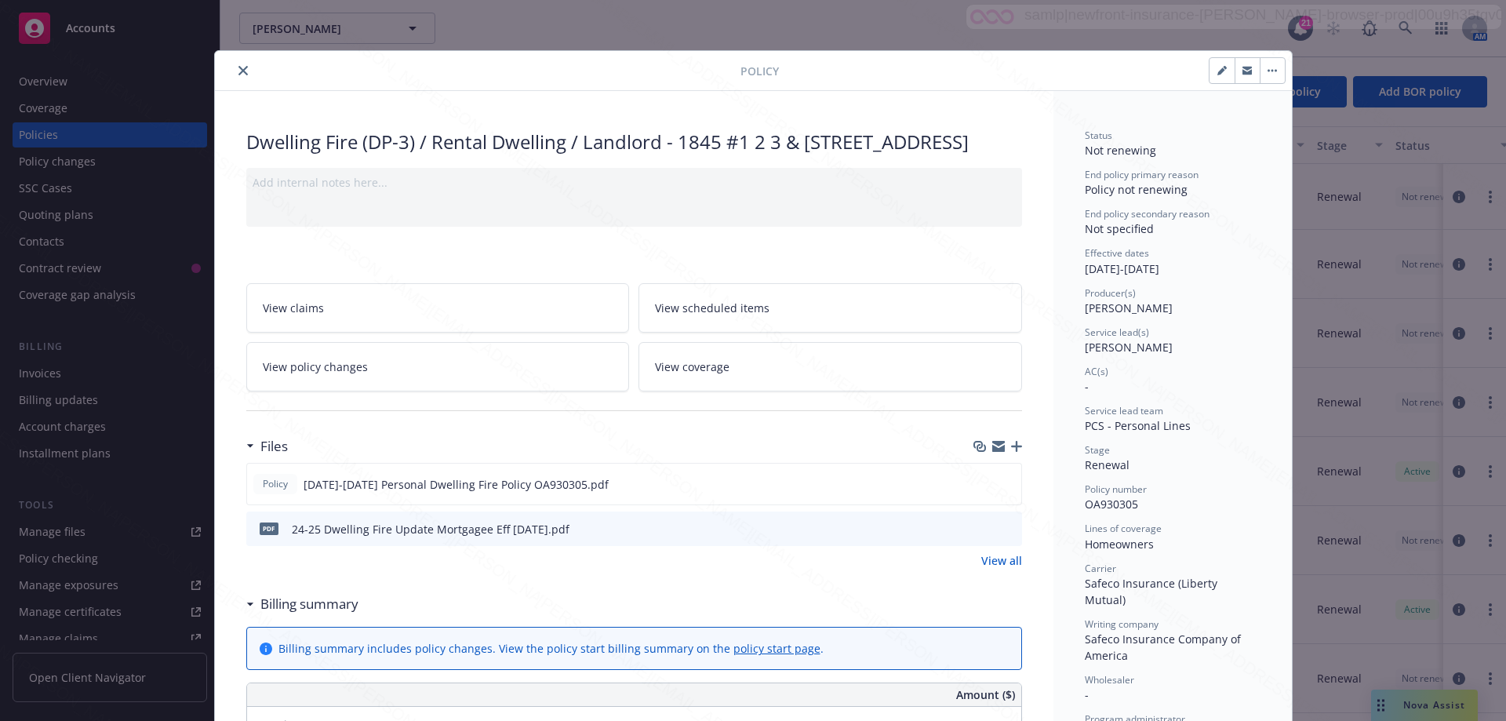
drag, startPoint x: 676, startPoint y: 140, endPoint x: 688, endPoint y: 173, distance: 34.5
click at [688, 155] on div "Dwelling Fire (DP-3) / Rental Dwelling / Landlord - 1845 #1 2 3 & [STREET_ADDRE…" at bounding box center [634, 142] width 776 height 27
copy div "[STREET_ADDRESS]"
click at [234, 71] on button "close" at bounding box center [243, 70] width 19 height 19
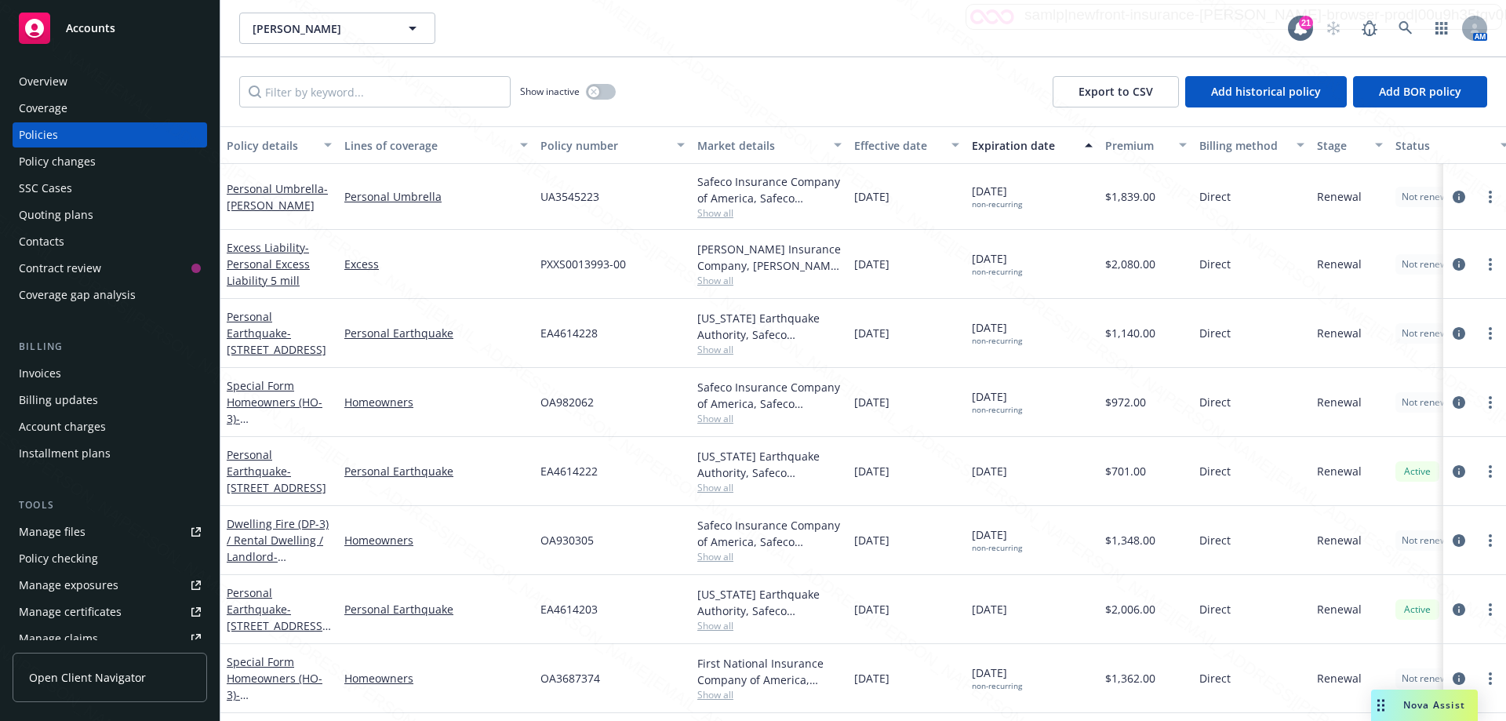
click at [242, 74] on div "Show inactive Export to CSV Add historical policy Add BOR policy" at bounding box center [862, 91] width 1285 height 69
click at [1406, 29] on icon at bounding box center [1404, 27] width 13 height 13
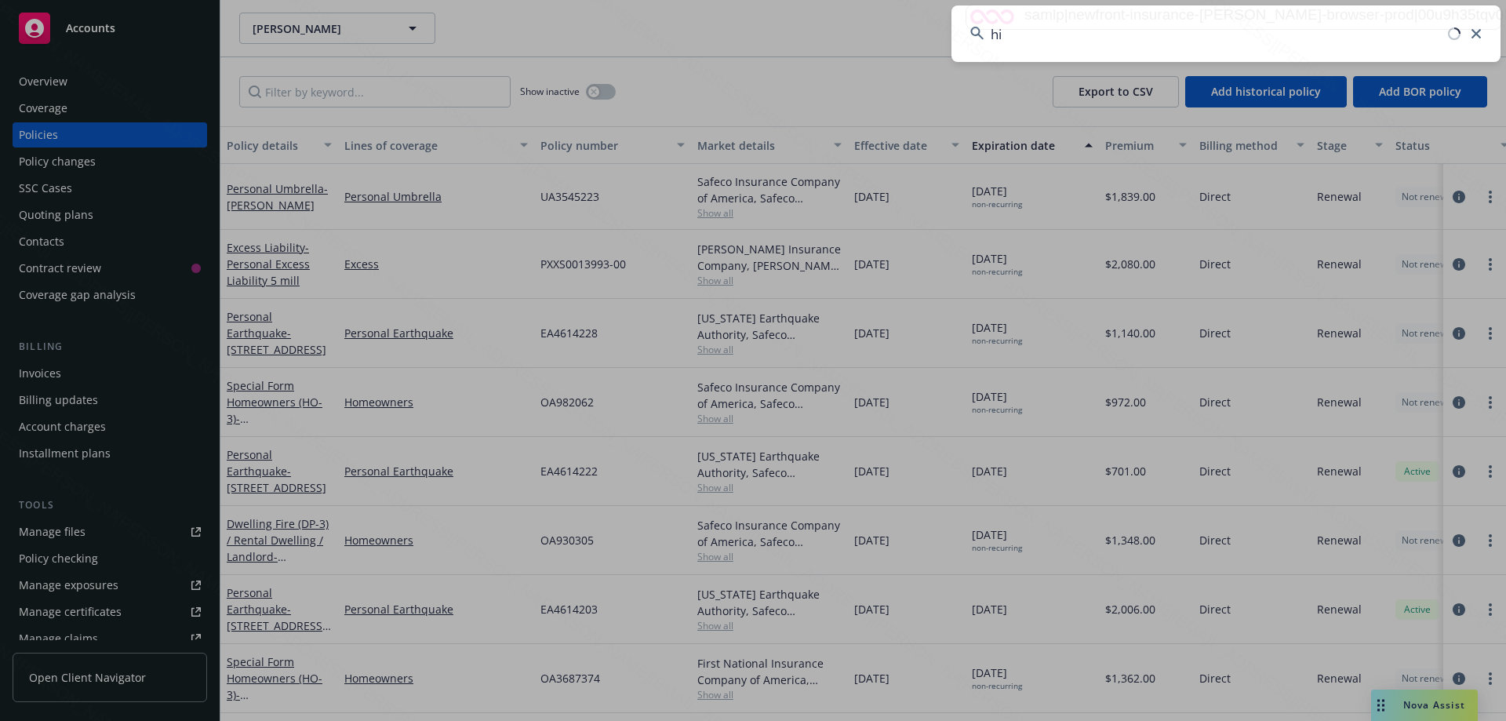
type input "h"
type input "[PERSON_NAME]"
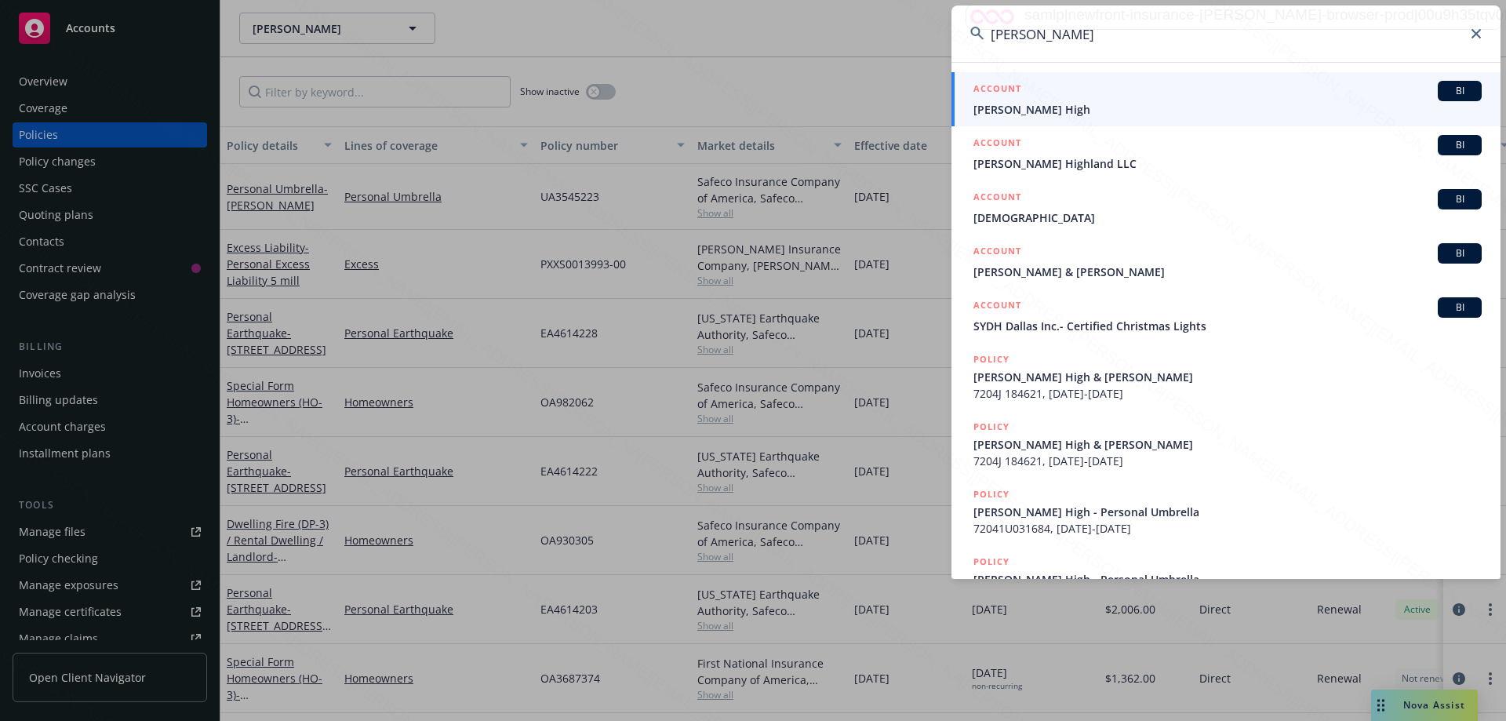
click at [1035, 106] on span "[PERSON_NAME] High" at bounding box center [1227, 109] width 508 height 16
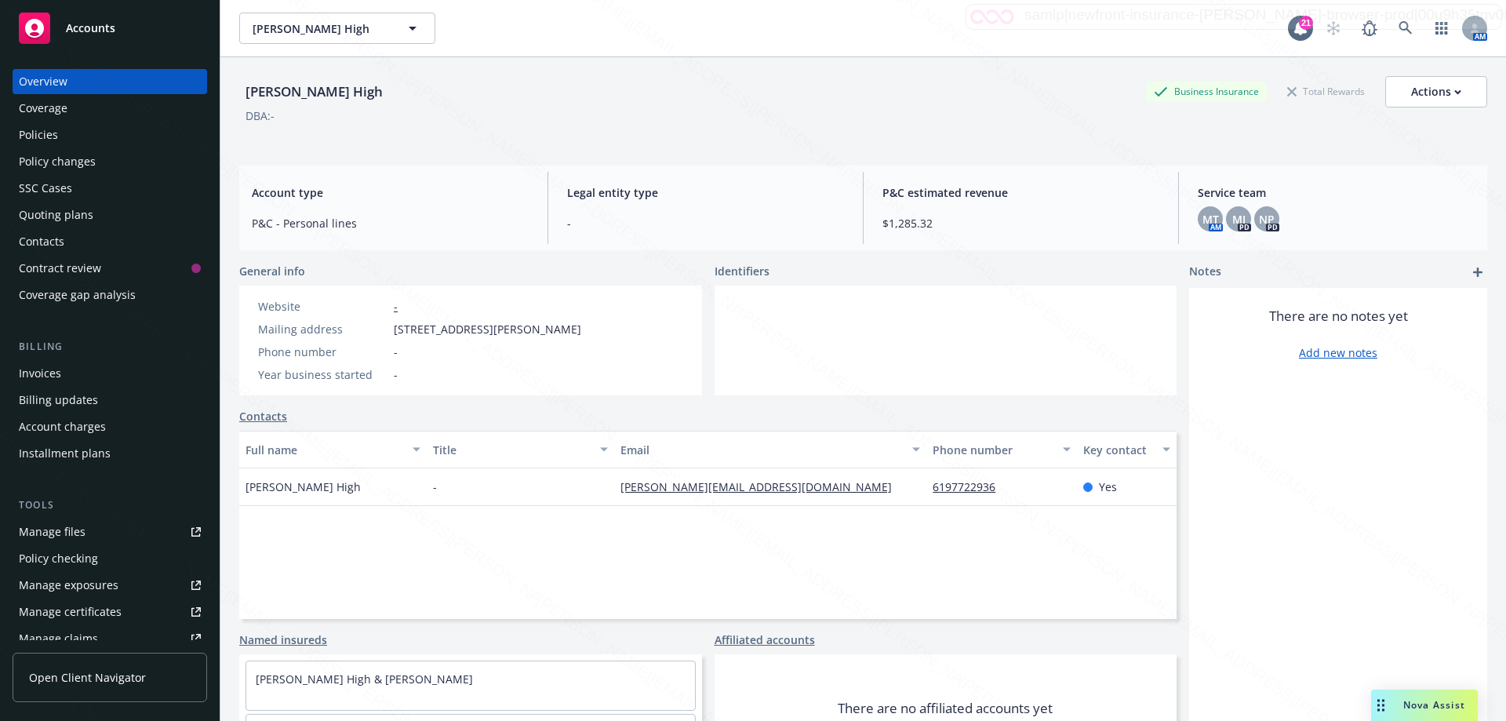
click at [42, 138] on div "Policies" at bounding box center [38, 134] width 39 height 25
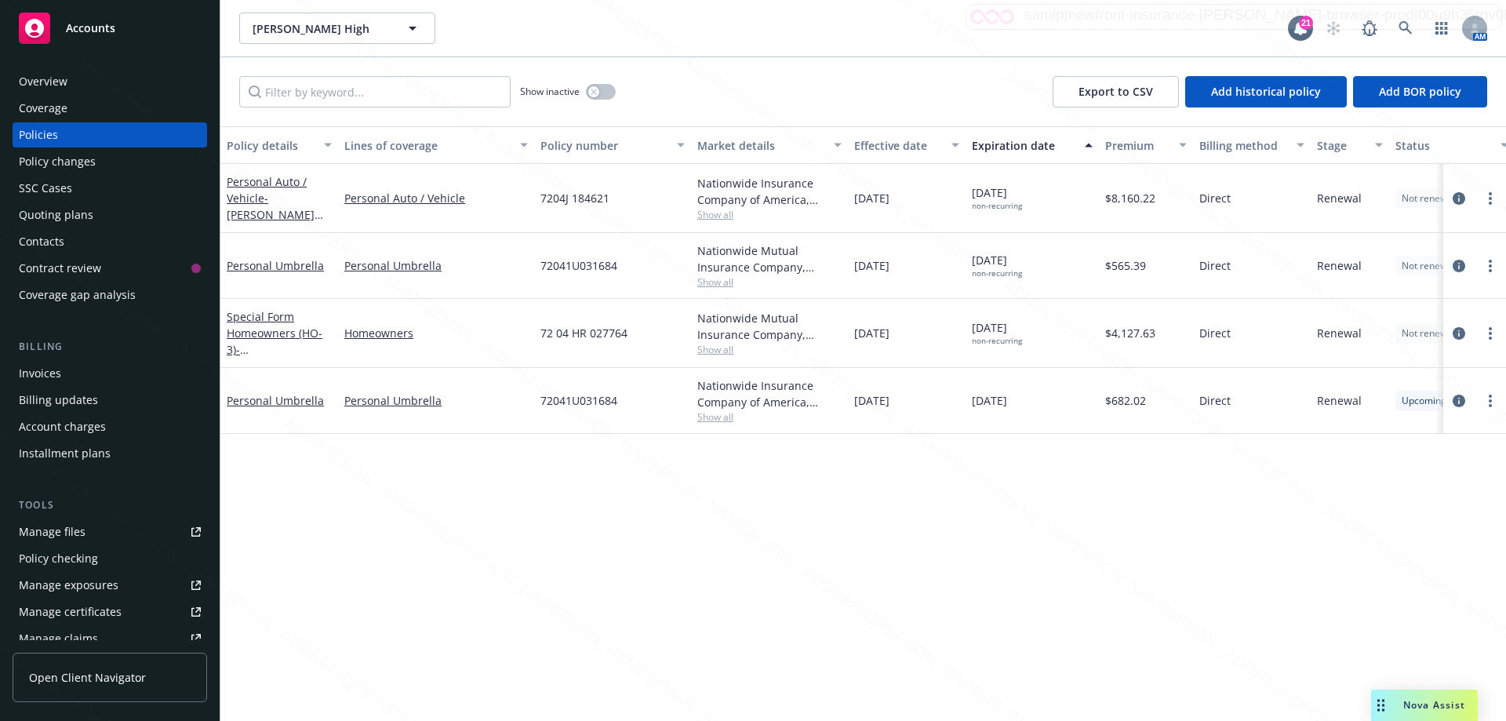
click at [82, 80] on div "Overview" at bounding box center [110, 81] width 182 height 25
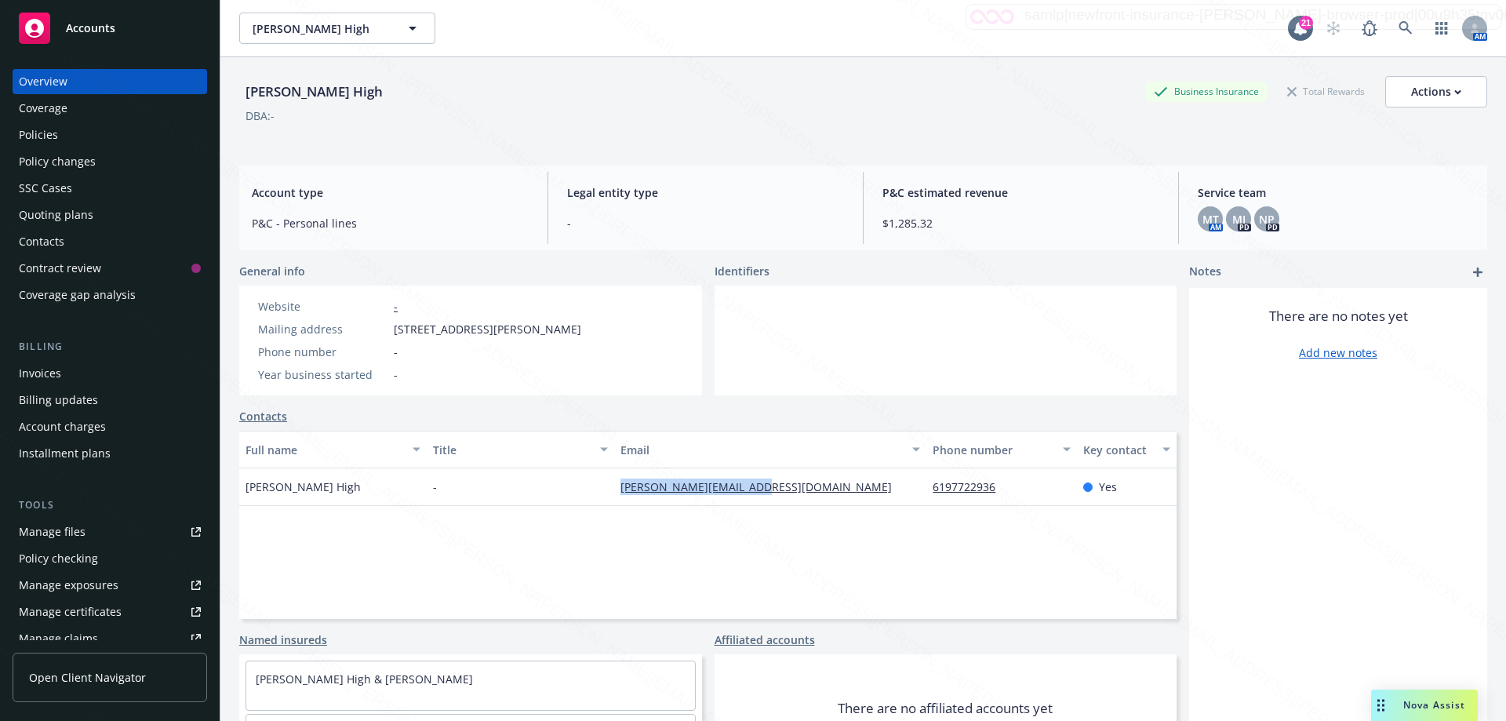
drag, startPoint x: 756, startPoint y: 486, endPoint x: 603, endPoint y: 493, distance: 153.1
click at [603, 493] on div "[PERSON_NAME] - [PERSON_NAME][EMAIL_ADDRESS][DOMAIN_NAME] 6197722936 Yes" at bounding box center [707, 487] width 937 height 38
copy div "[PERSON_NAME][EMAIL_ADDRESS][DOMAIN_NAME]"
click at [806, 481] on div "[PERSON_NAME][EMAIL_ADDRESS][DOMAIN_NAME]" at bounding box center [770, 487] width 312 height 38
click at [598, 485] on div "-" at bounding box center [520, 487] width 187 height 38
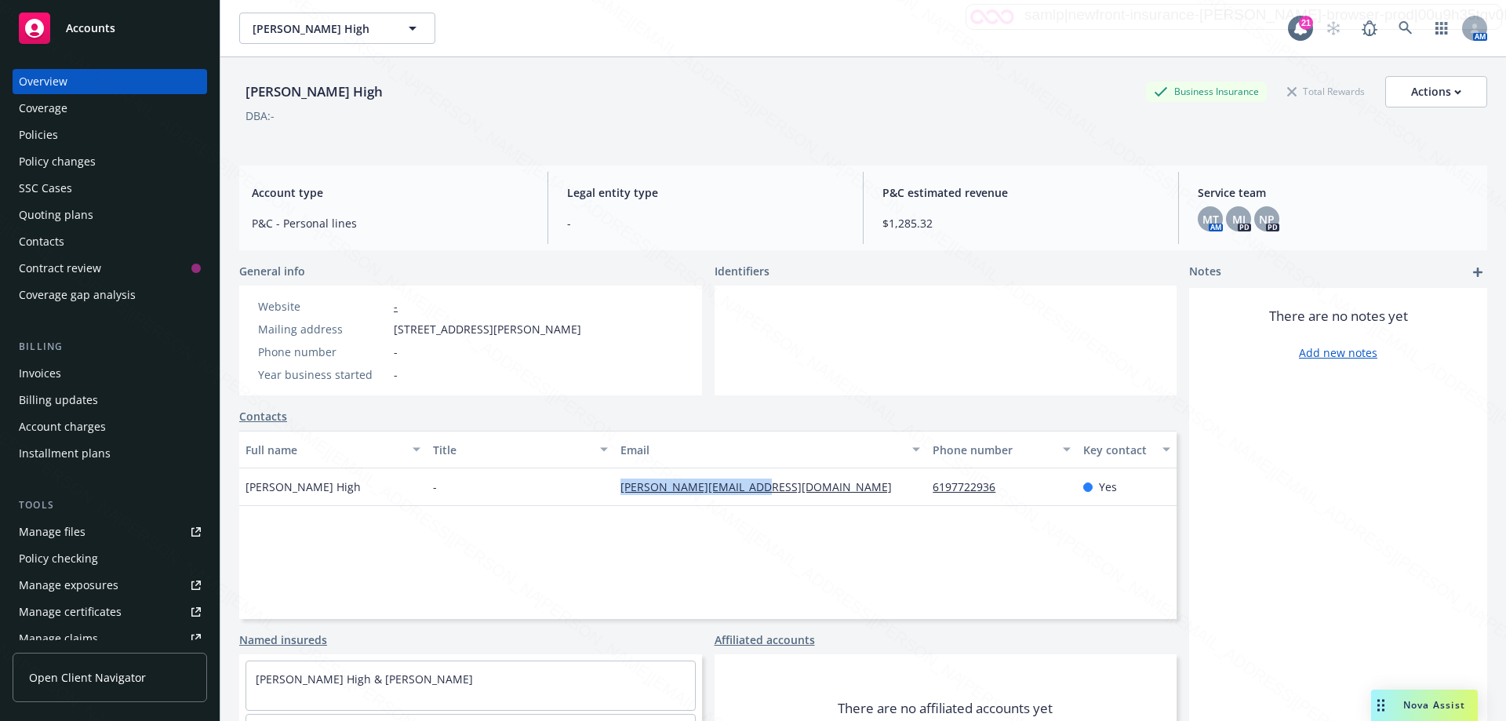
drag, startPoint x: 612, startPoint y: 485, endPoint x: 783, endPoint y: 486, distance: 171.7
click at [790, 497] on div "[PERSON_NAME][EMAIL_ADDRESS][DOMAIN_NAME]" at bounding box center [770, 487] width 312 height 38
copy link "[PERSON_NAME][EMAIL_ADDRESS][DOMAIN_NAME]"
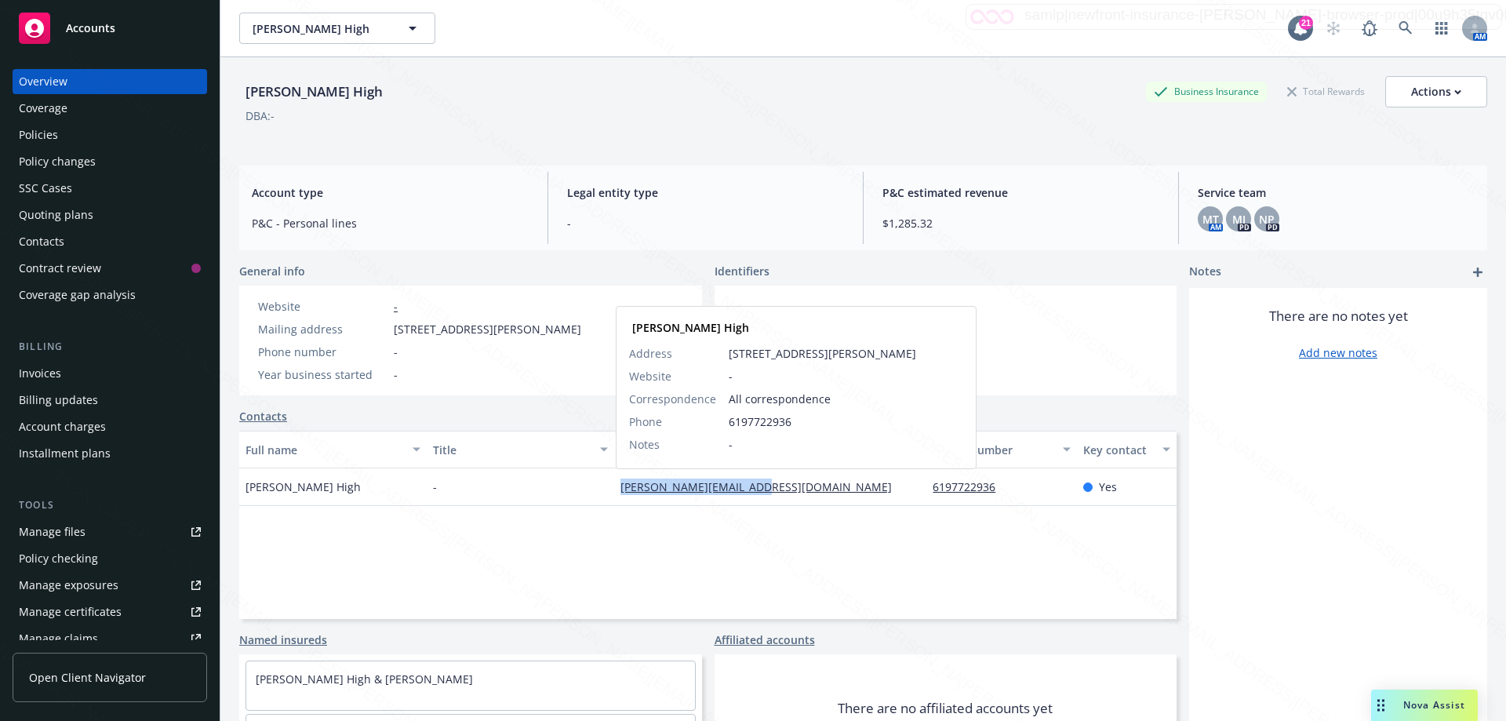
copy link "[PERSON_NAME][EMAIL_ADDRESS][DOMAIN_NAME]"
